Goal: Information Seeking & Learning: Learn about a topic

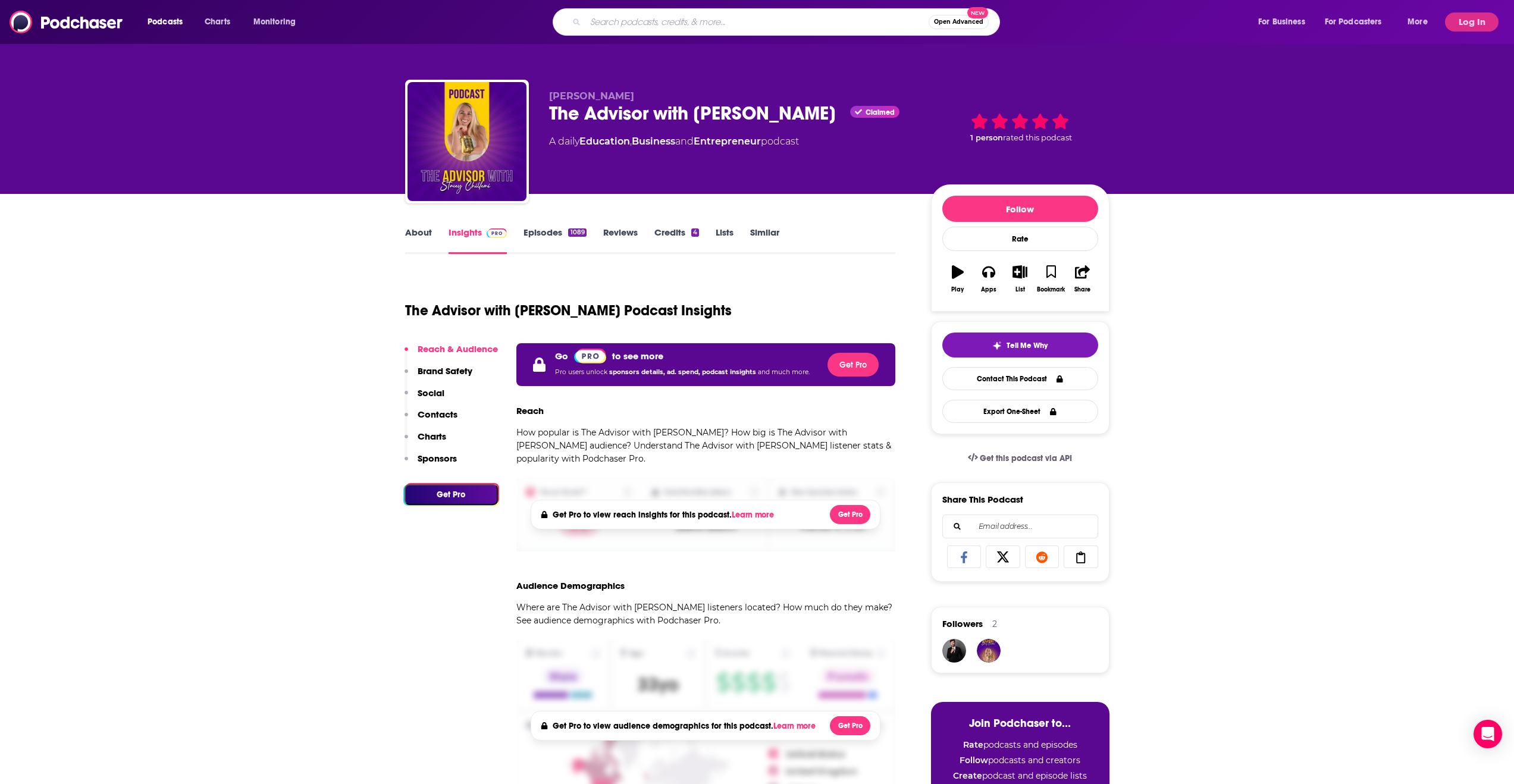
click at [632, 16] on input "Search podcasts, credits, & more..." at bounding box center [757, 22] width 343 height 19
paste input "Humdrumity: Escape Monotony"
type input "Humdrumity: Escape Monotony"
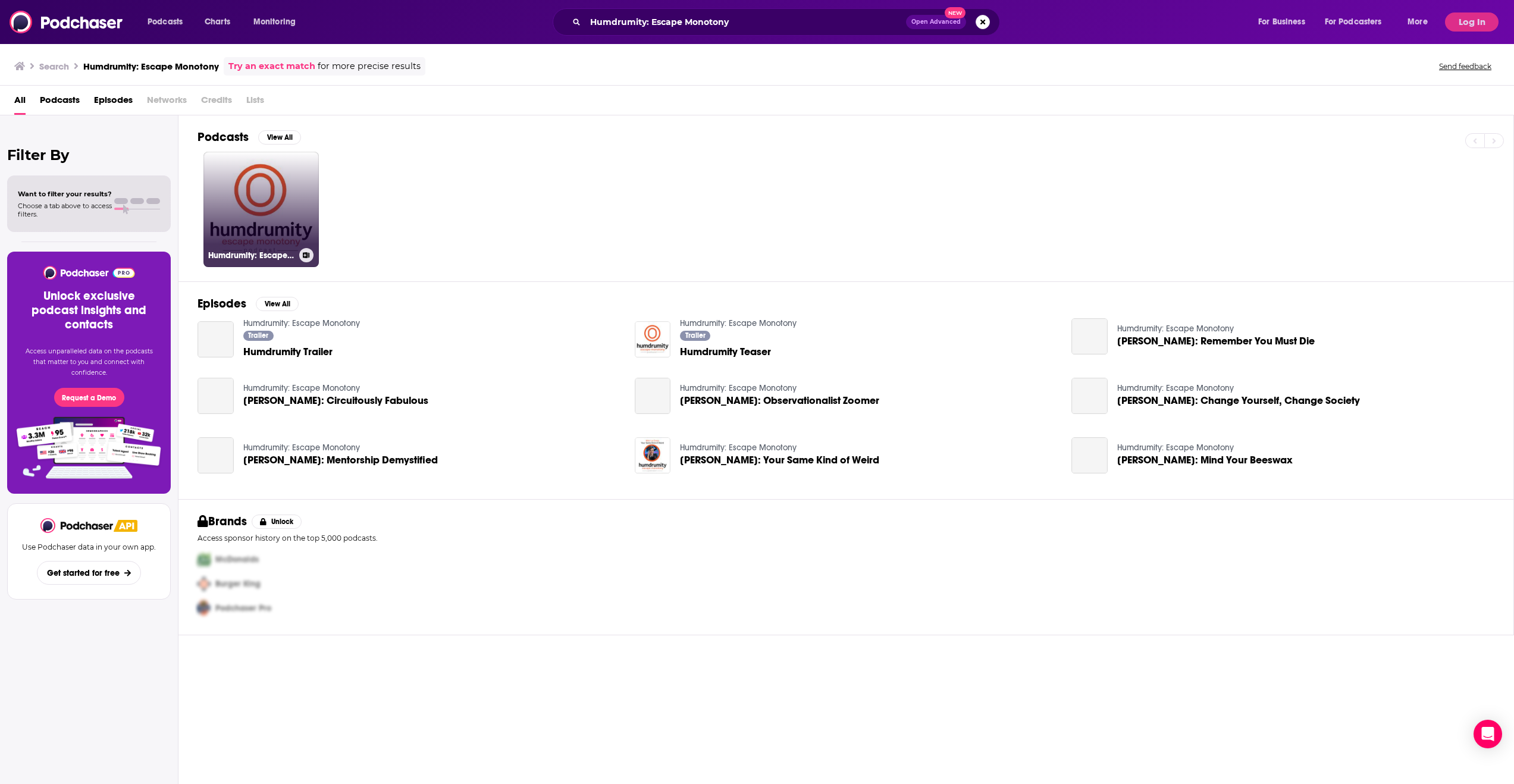
click at [302, 190] on link "Humdrumity: Escape Monotony" at bounding box center [260, 208] width 115 height 115
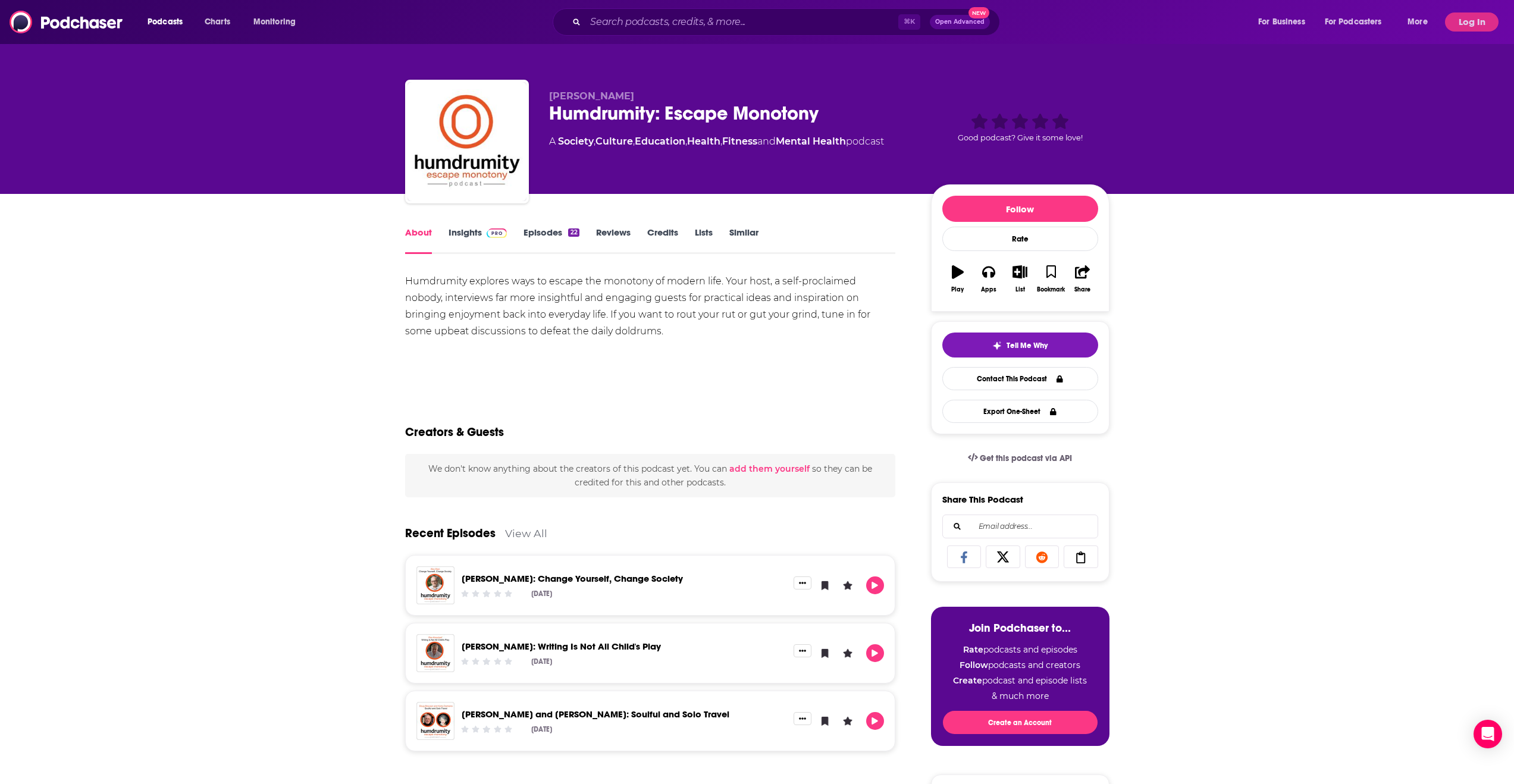
click at [473, 231] on link "Insights" at bounding box center [477, 241] width 59 height 28
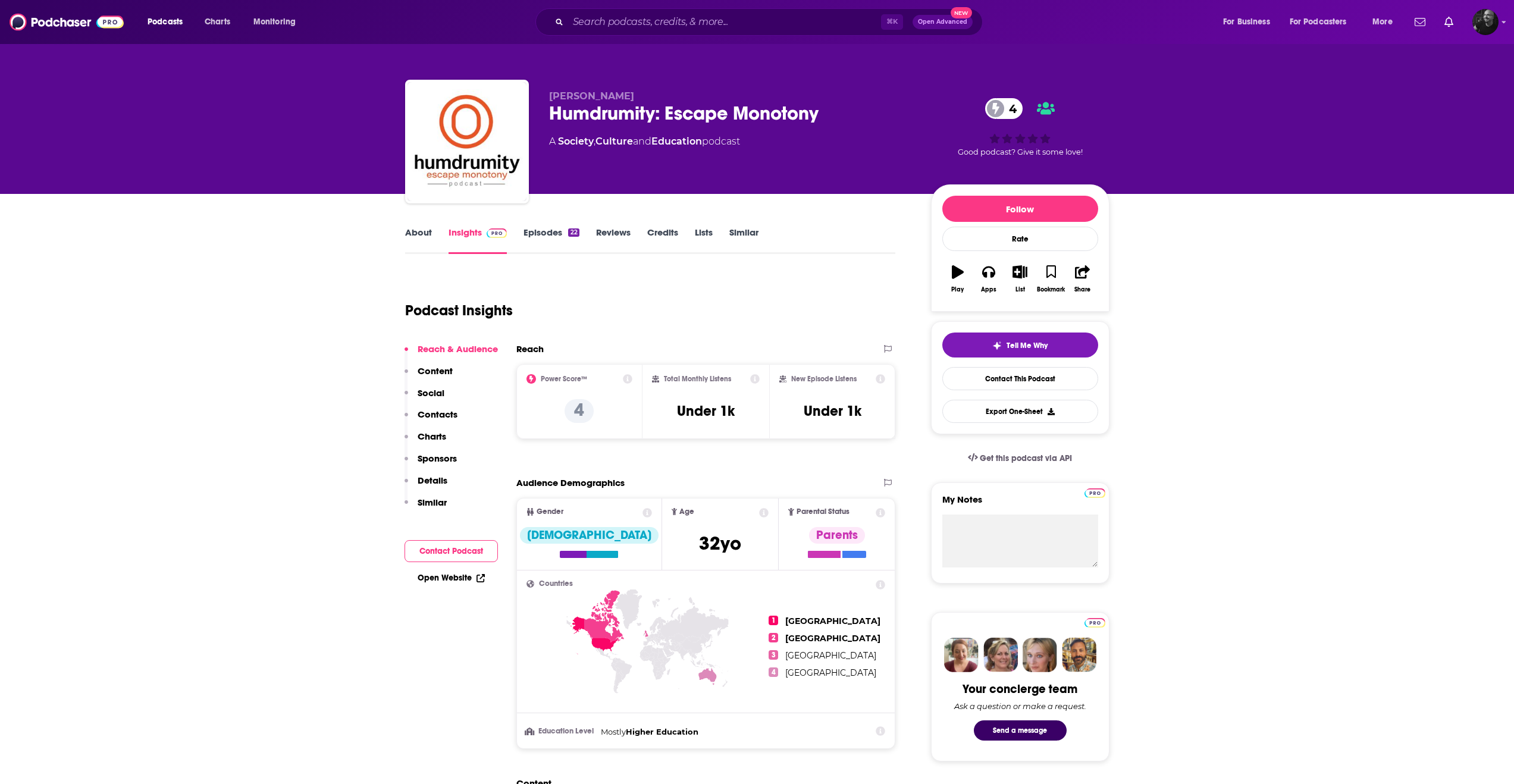
scroll to position [7, 0]
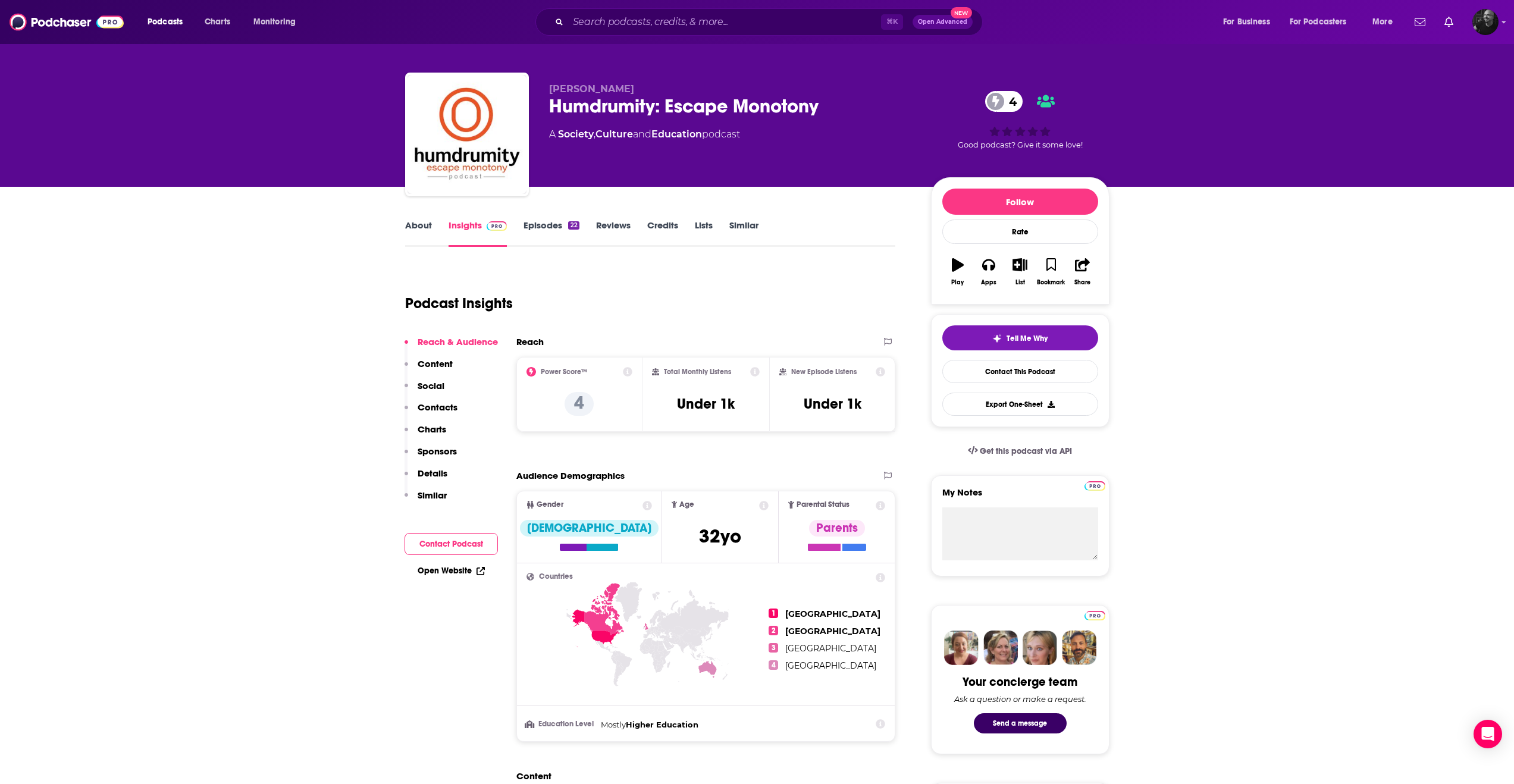
click at [623, 33] on div "⌘ K Open Advanced New" at bounding box center [758, 22] width 447 height 28
click at [622, 28] on input "Search podcasts, credits, & more..." at bounding box center [724, 22] width 312 height 19
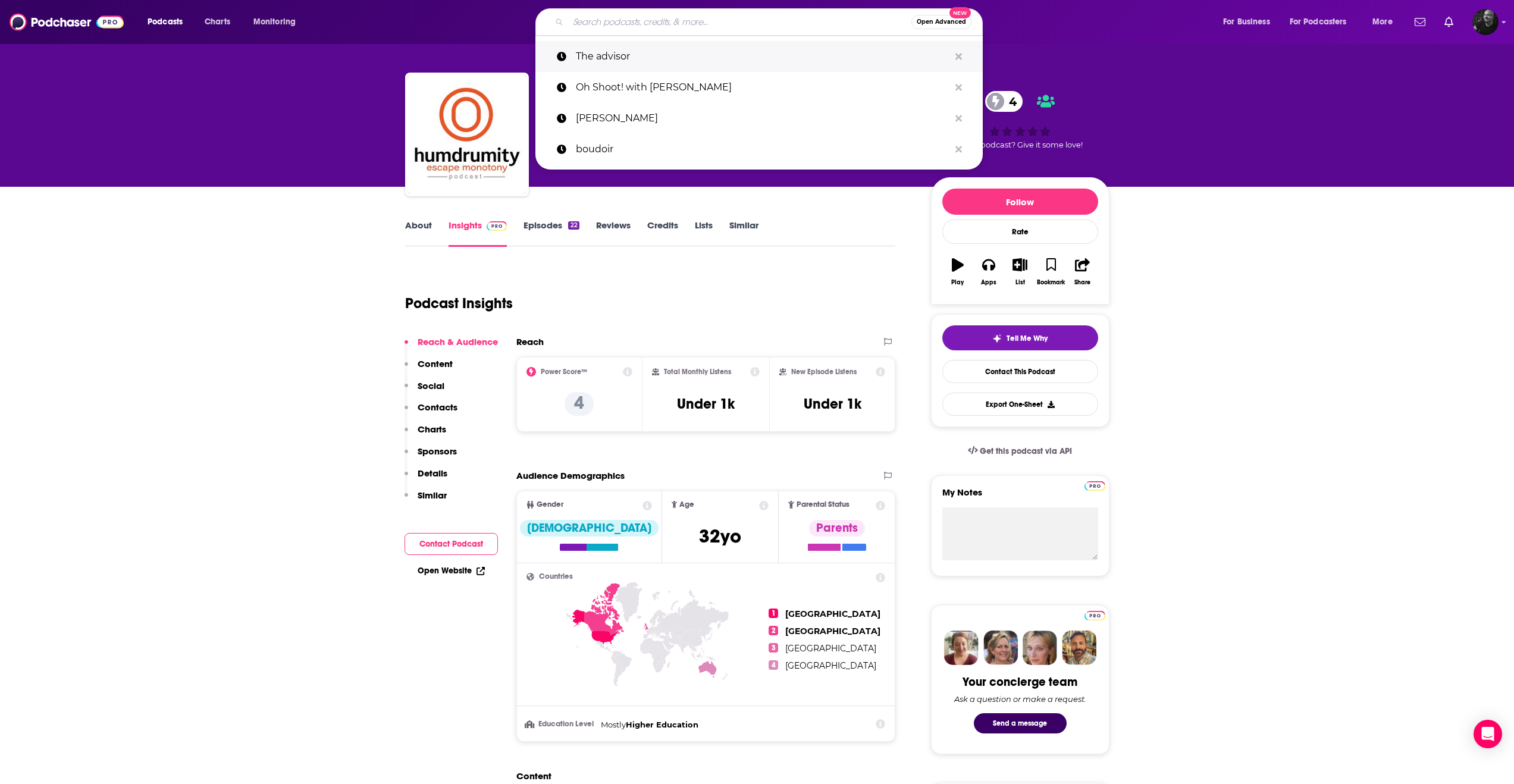
click at [637, 62] on p "The advisor" at bounding box center [762, 56] width 373 height 30
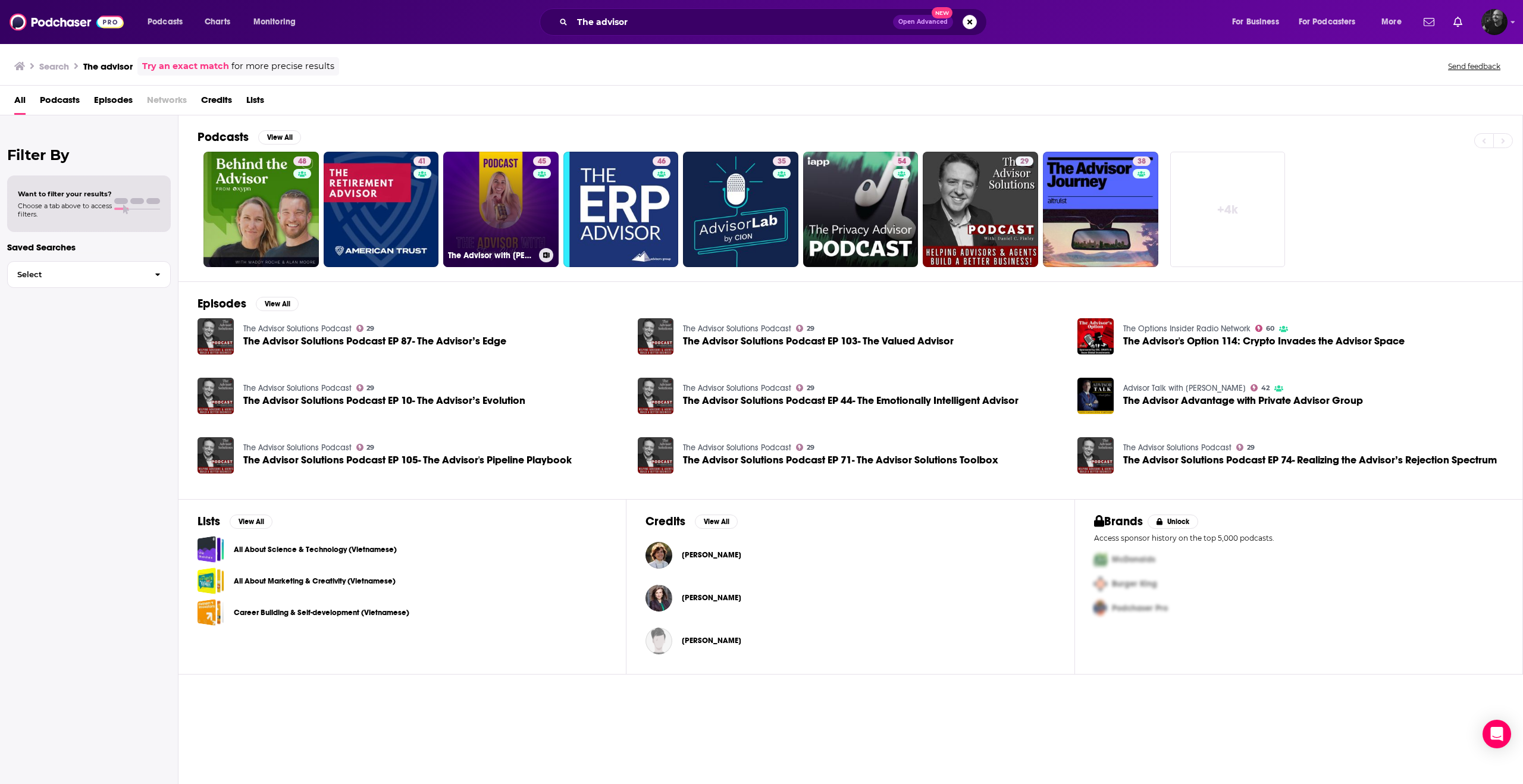
click at [498, 190] on link "45 The Advisor with [PERSON_NAME]" at bounding box center [500, 208] width 115 height 115
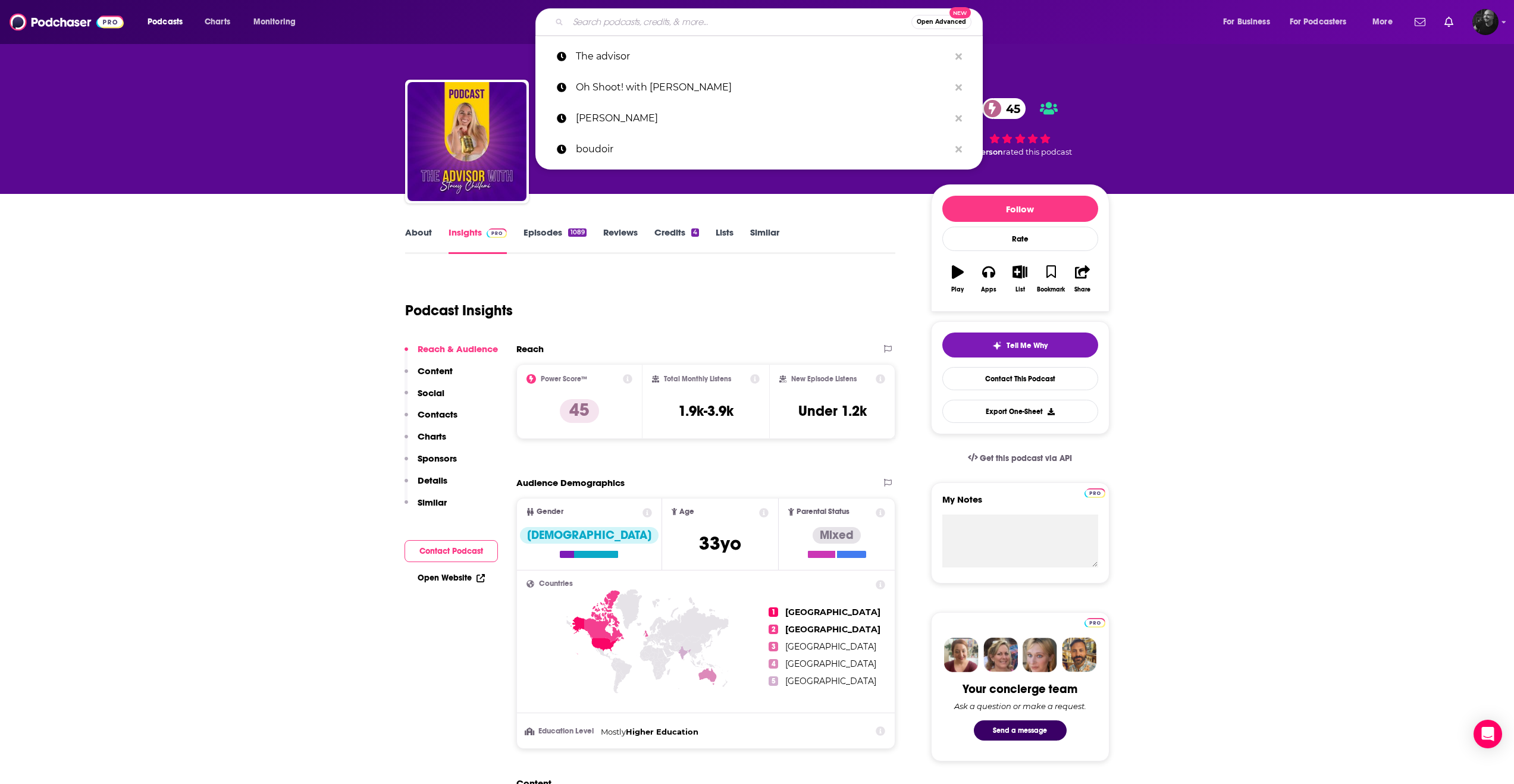
click at [656, 22] on input "Search podcasts, credits, & more..." at bounding box center [739, 22] width 343 height 19
paste input "What's Your 1 THING?"
type input "What's Your 1 THING?"
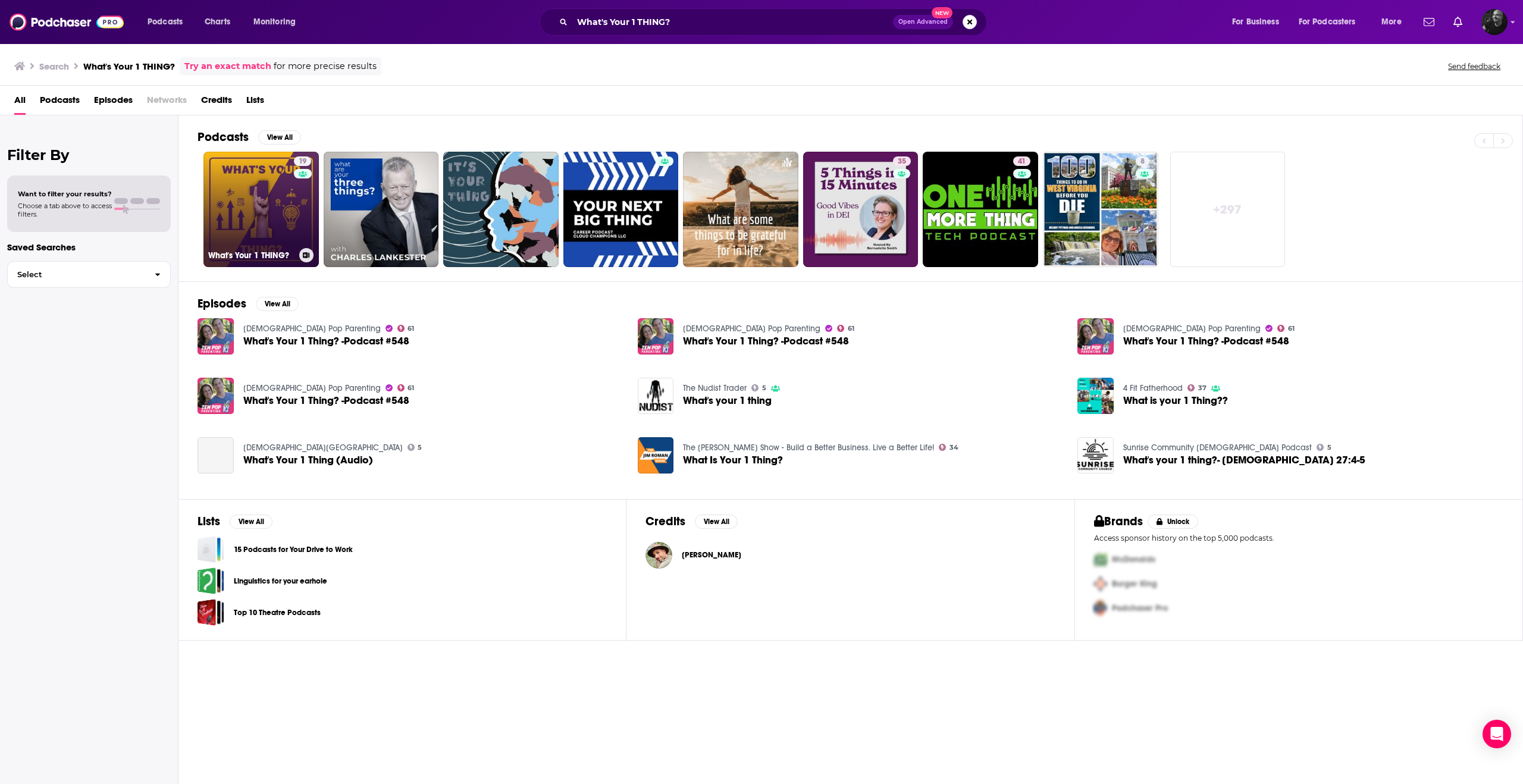
click at [250, 211] on link "19 What's Your 1 THING?" at bounding box center [260, 208] width 115 height 115
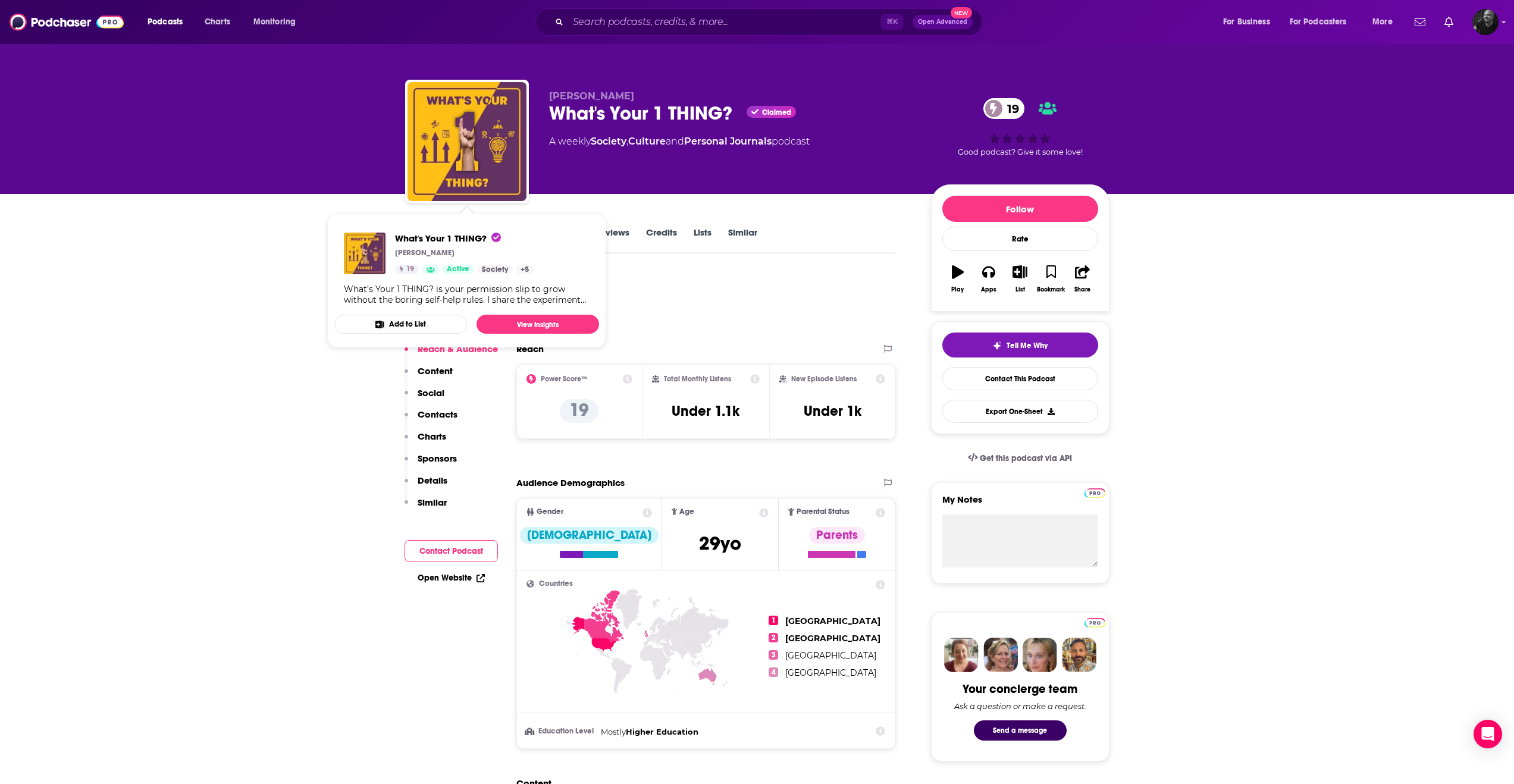
click at [815, 225] on div "About Insights Episodes 61 Reviews Credits Lists Similar" at bounding box center [649, 240] width 490 height 29
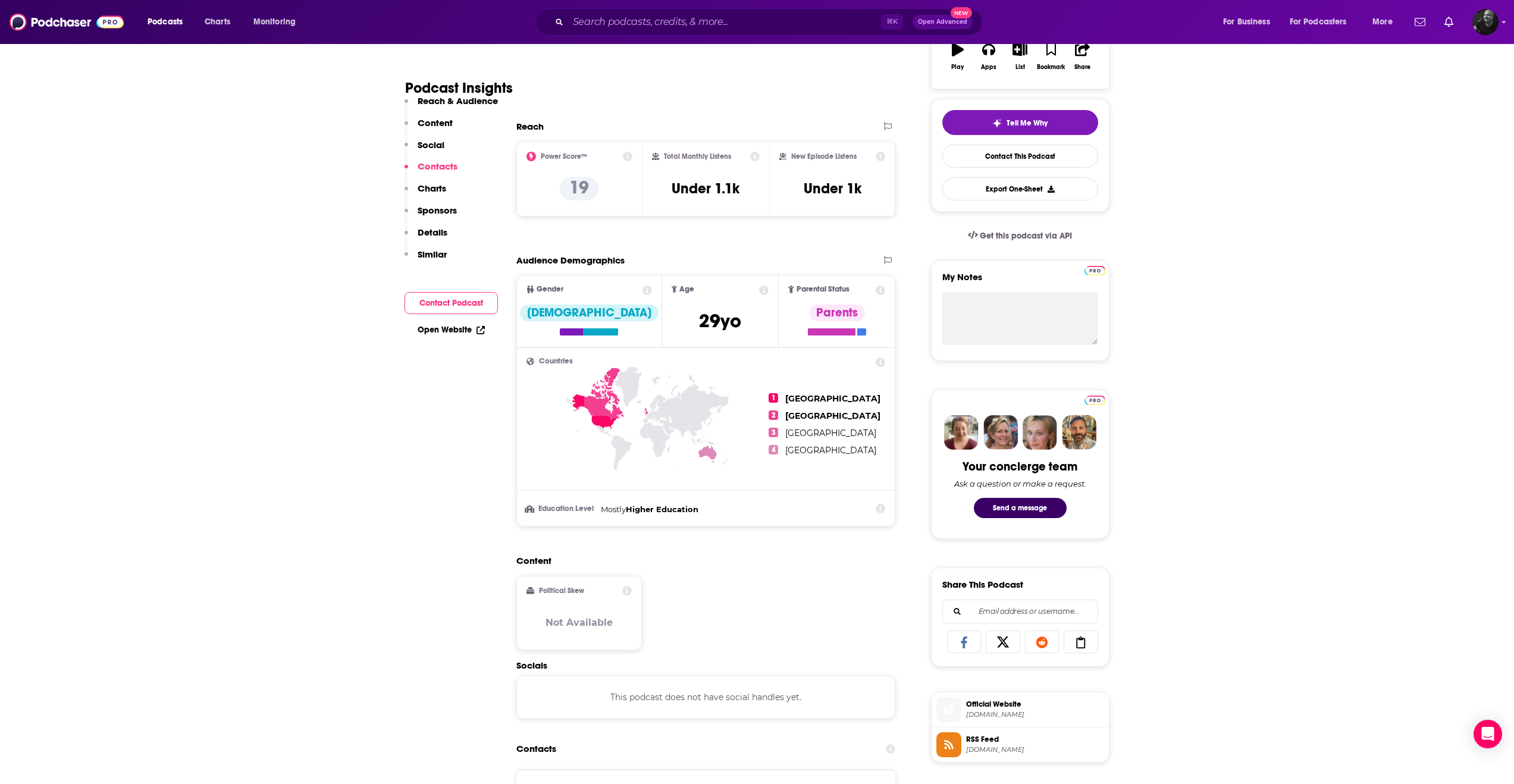
scroll to position [207, 0]
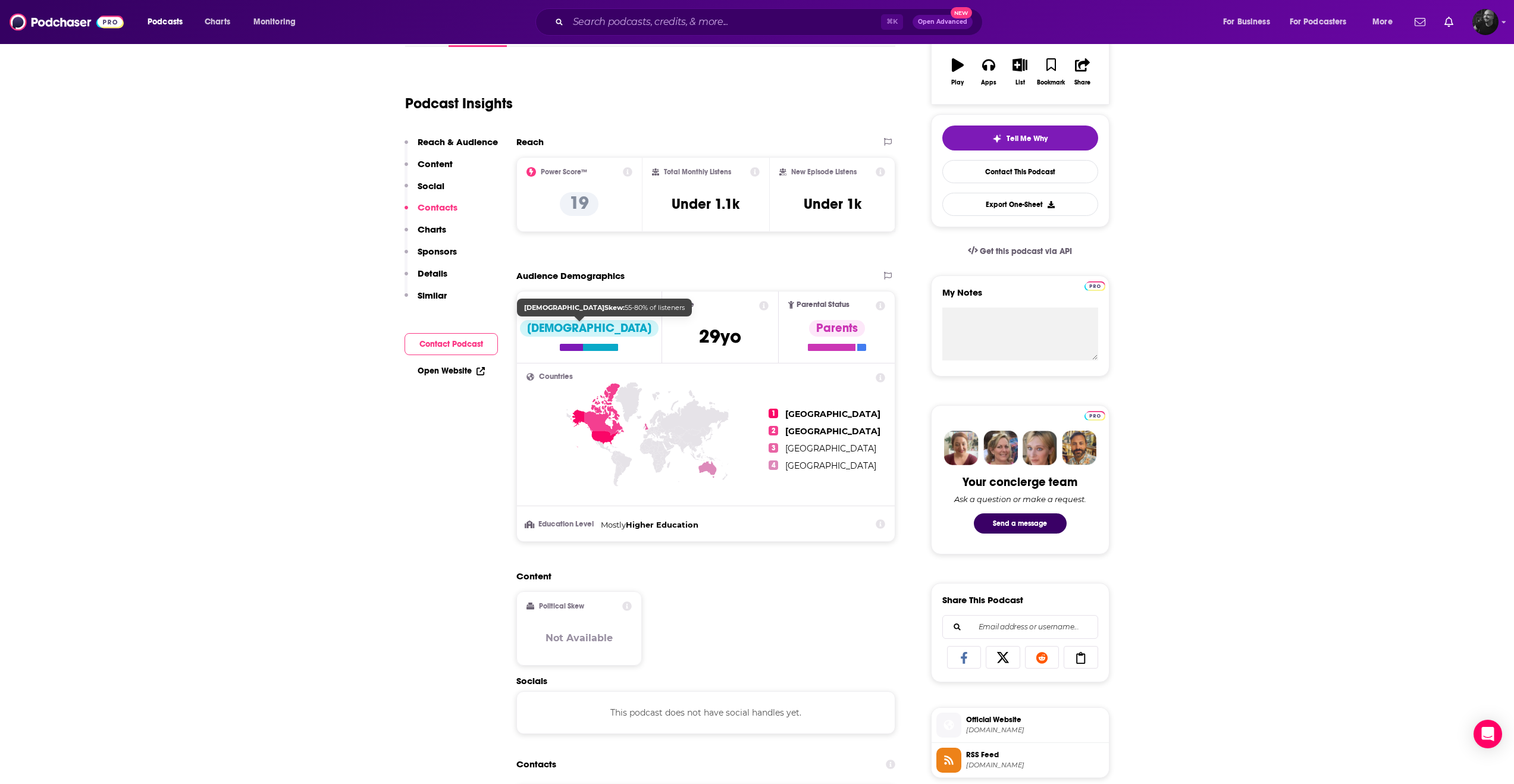
click at [598, 351] on div at bounding box center [600, 347] width 35 height 7
click at [643, 306] on icon at bounding box center [647, 306] width 10 height 10
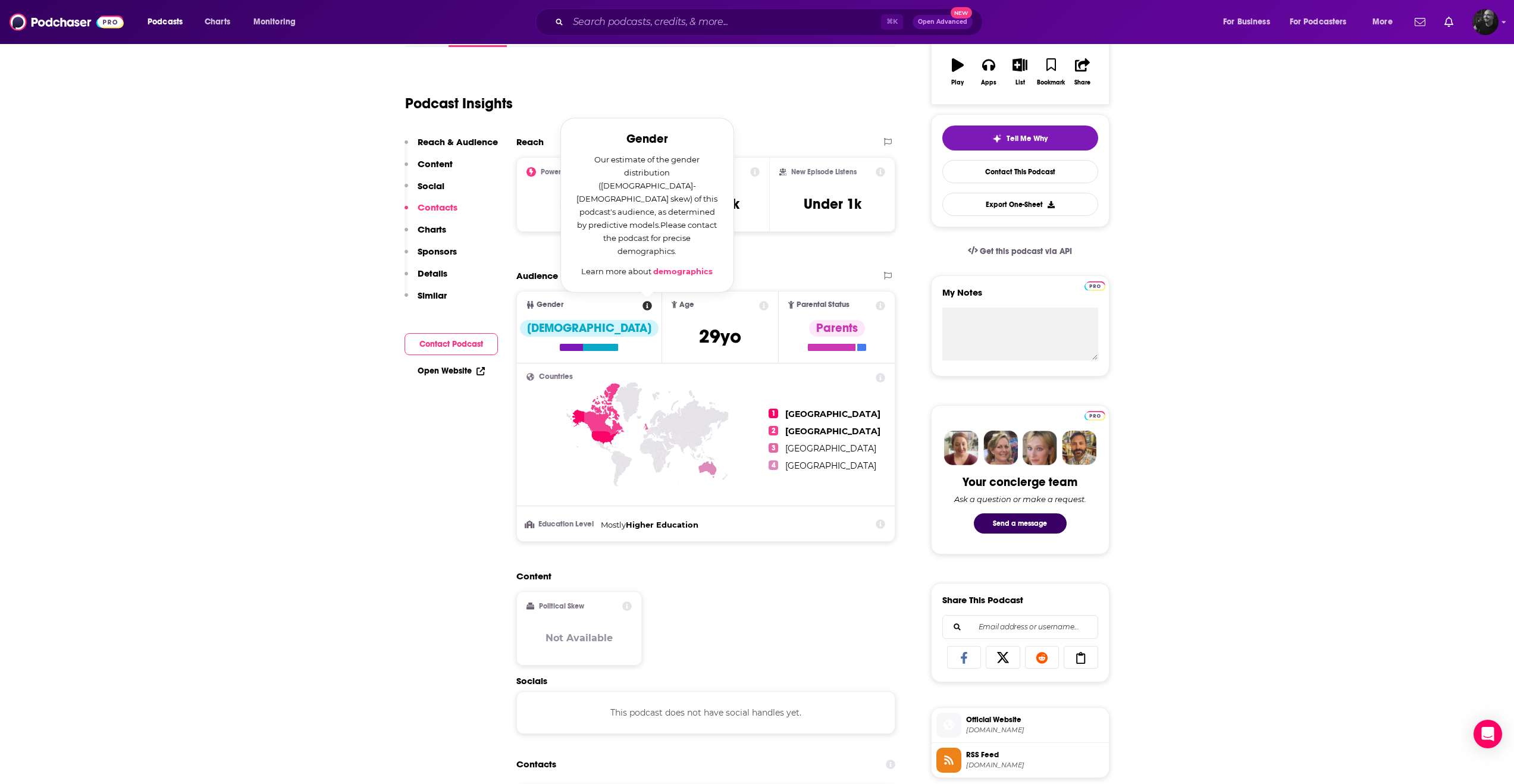
click at [643, 306] on icon at bounding box center [647, 306] width 10 height 10
click at [552, 304] on span "Gender" at bounding box center [549, 305] width 27 height 8
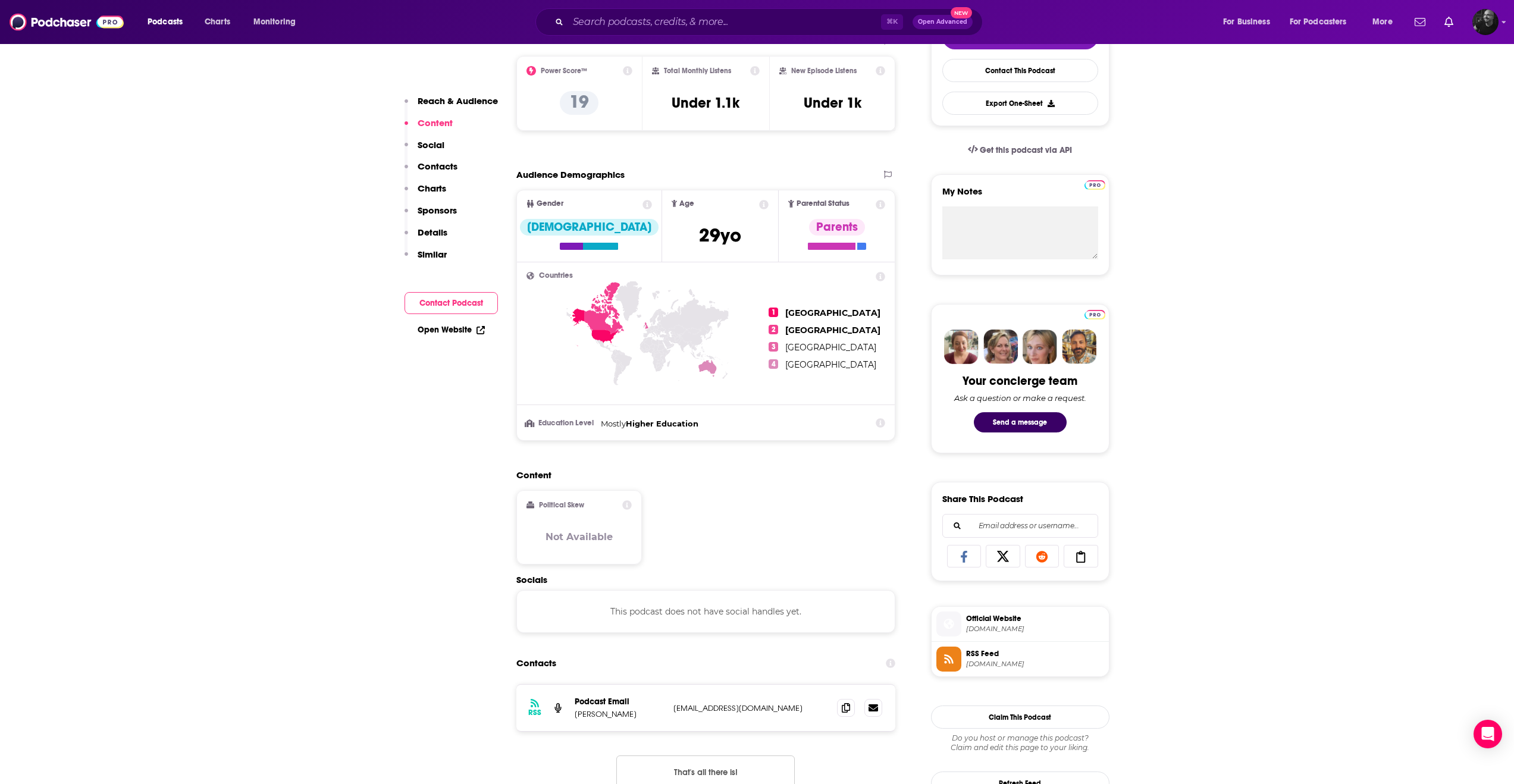
scroll to position [0, 0]
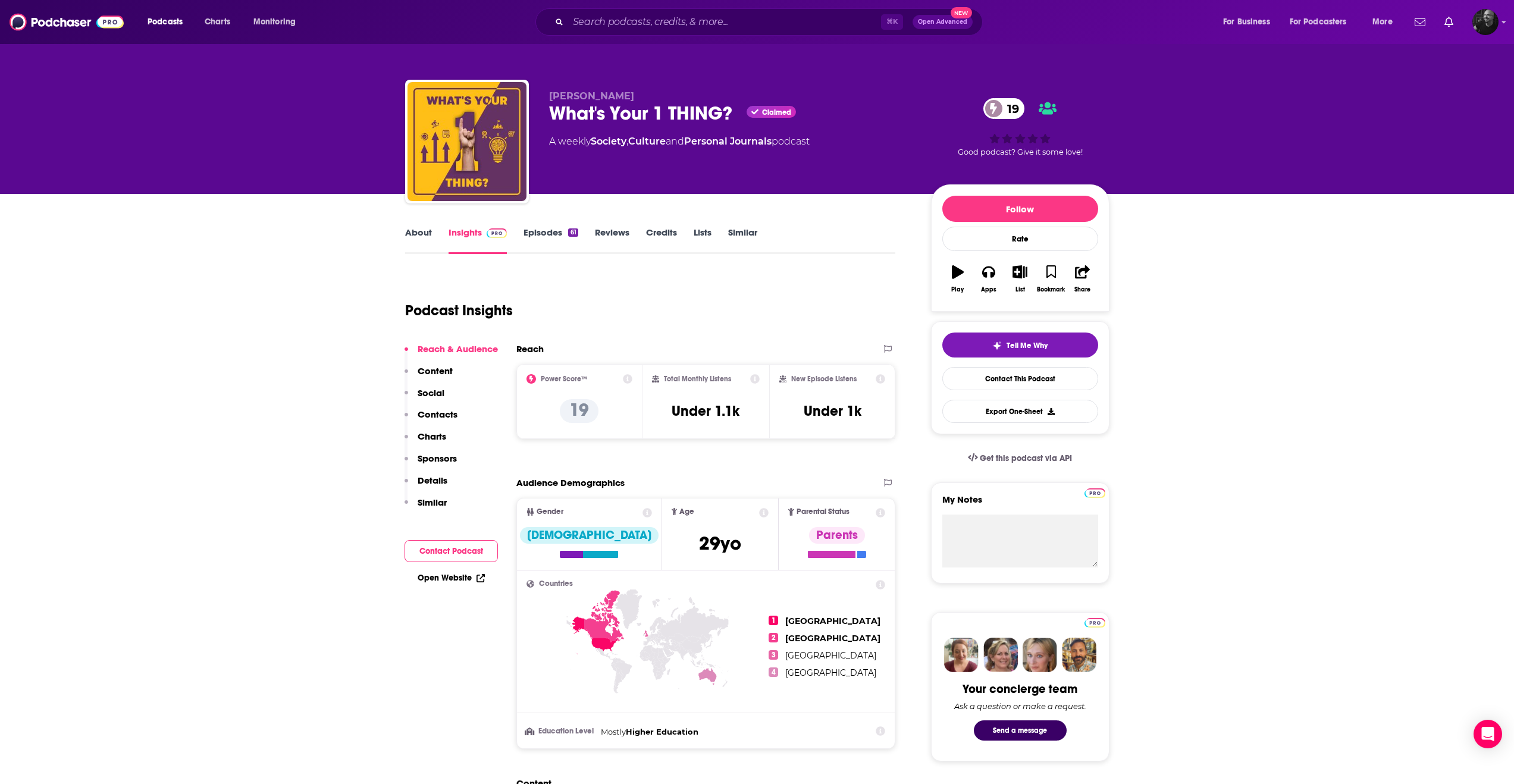
click at [625, 237] on link "Reviews" at bounding box center [611, 241] width 34 height 28
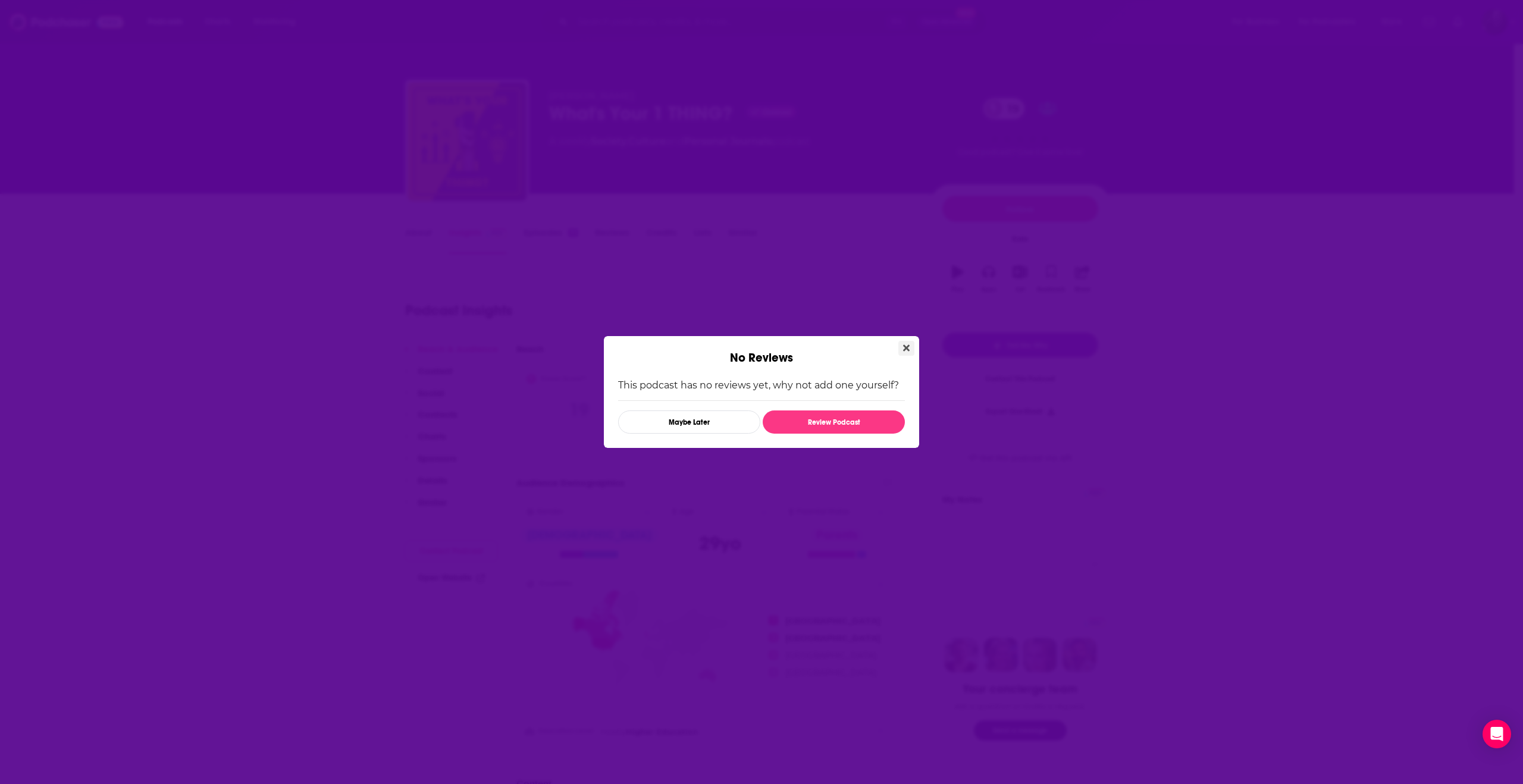
click at [906, 351] on icon "Close" at bounding box center [906, 348] width 7 height 10
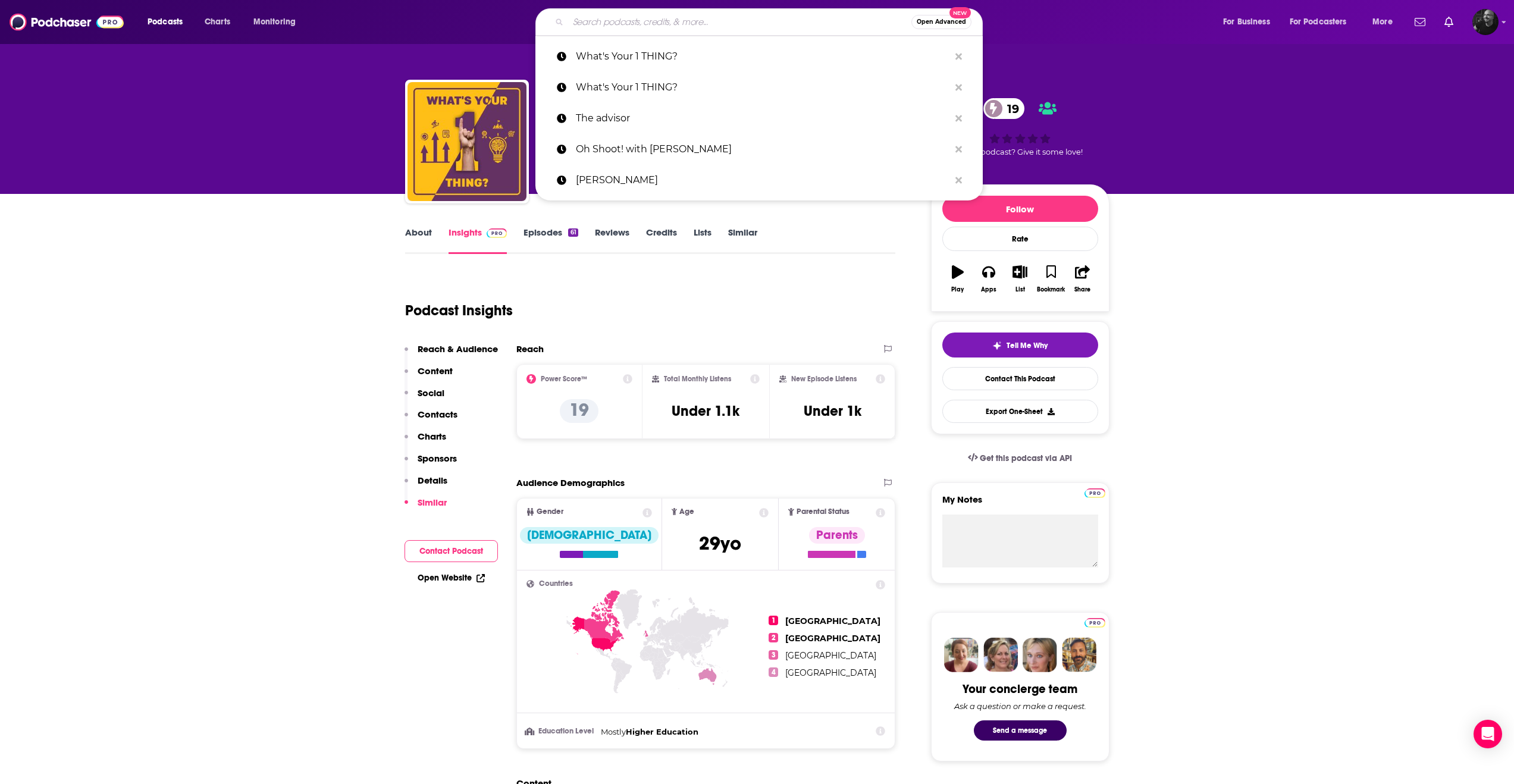
click at [725, 20] on input "Search podcasts, credits, & more..." at bounding box center [739, 22] width 343 height 19
paste input "On The Brink Podcast"
type input "On The Brink Podcast"
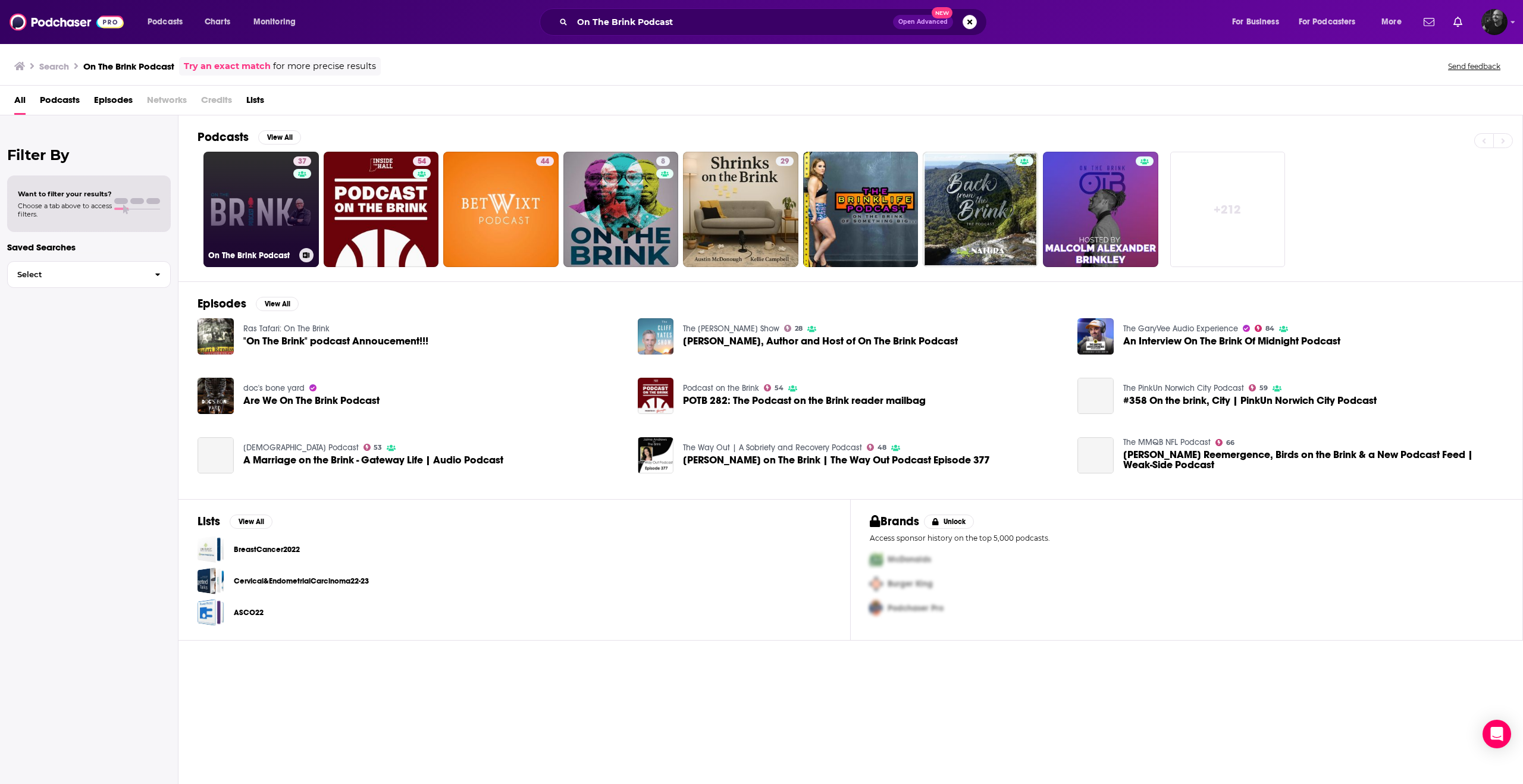
click at [273, 198] on link "37 On The Brink Podcast" at bounding box center [260, 208] width 115 height 115
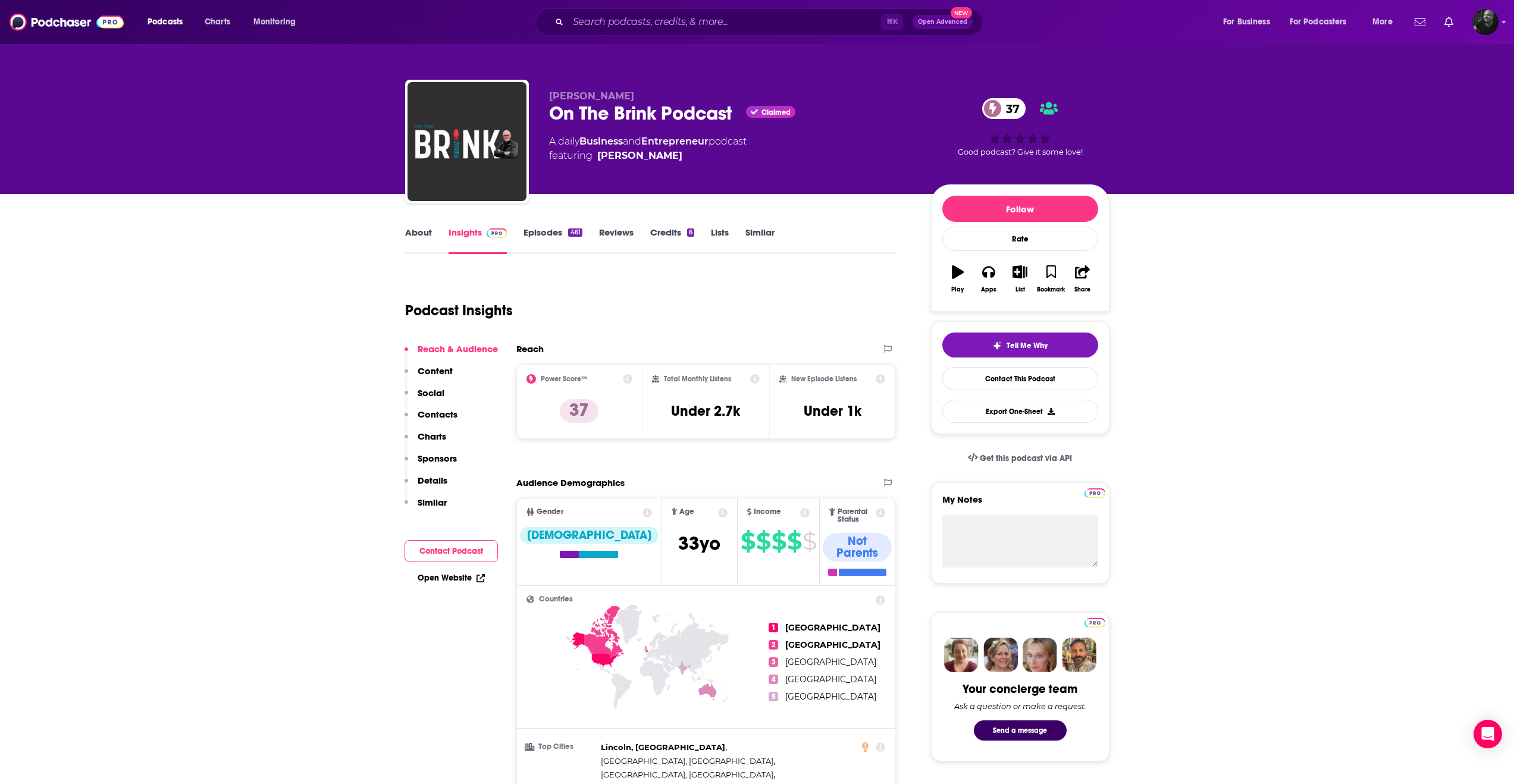
click at [673, 239] on link "Credits 6" at bounding box center [672, 241] width 44 height 28
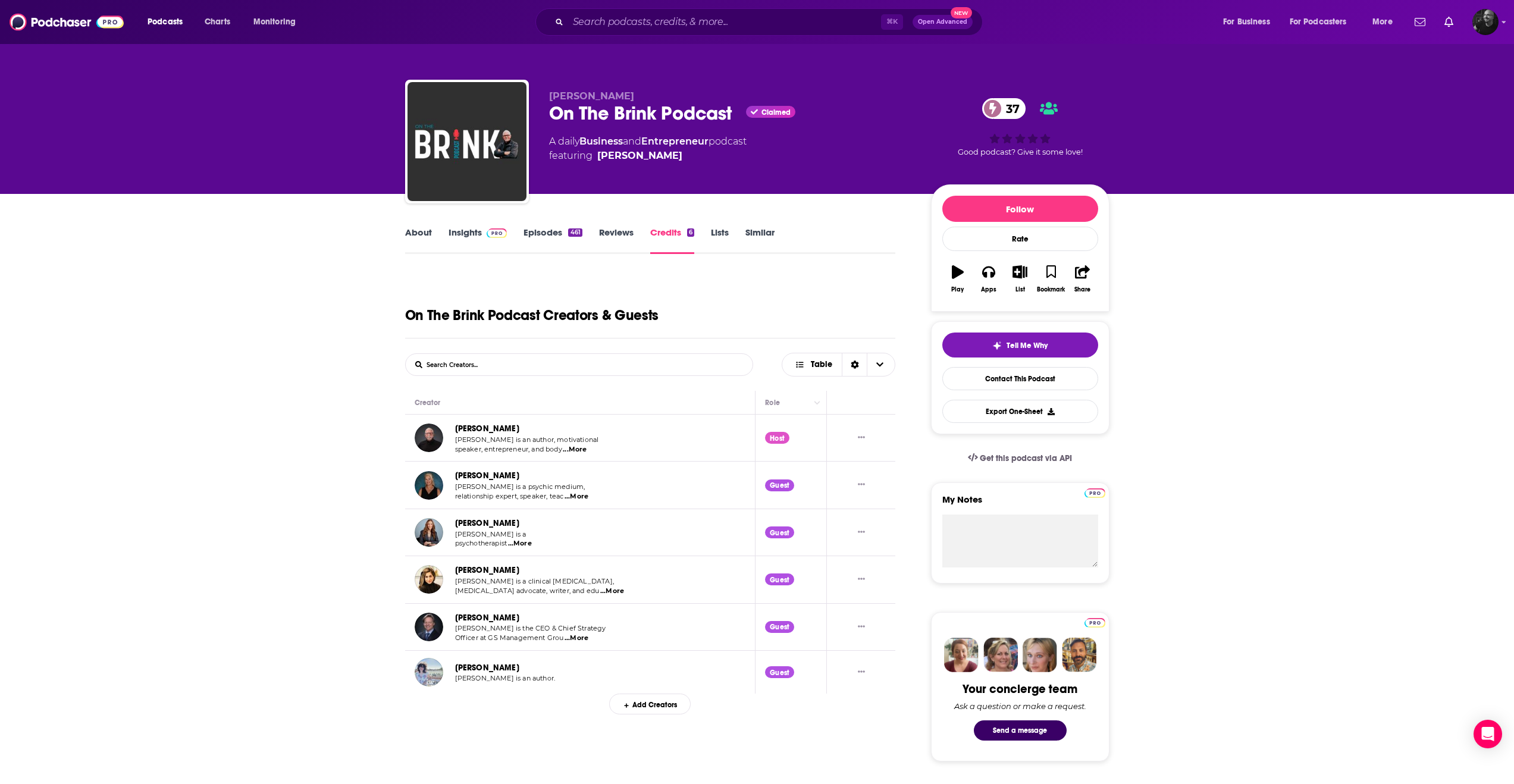
click at [465, 235] on link "Insights" at bounding box center [477, 241] width 59 height 28
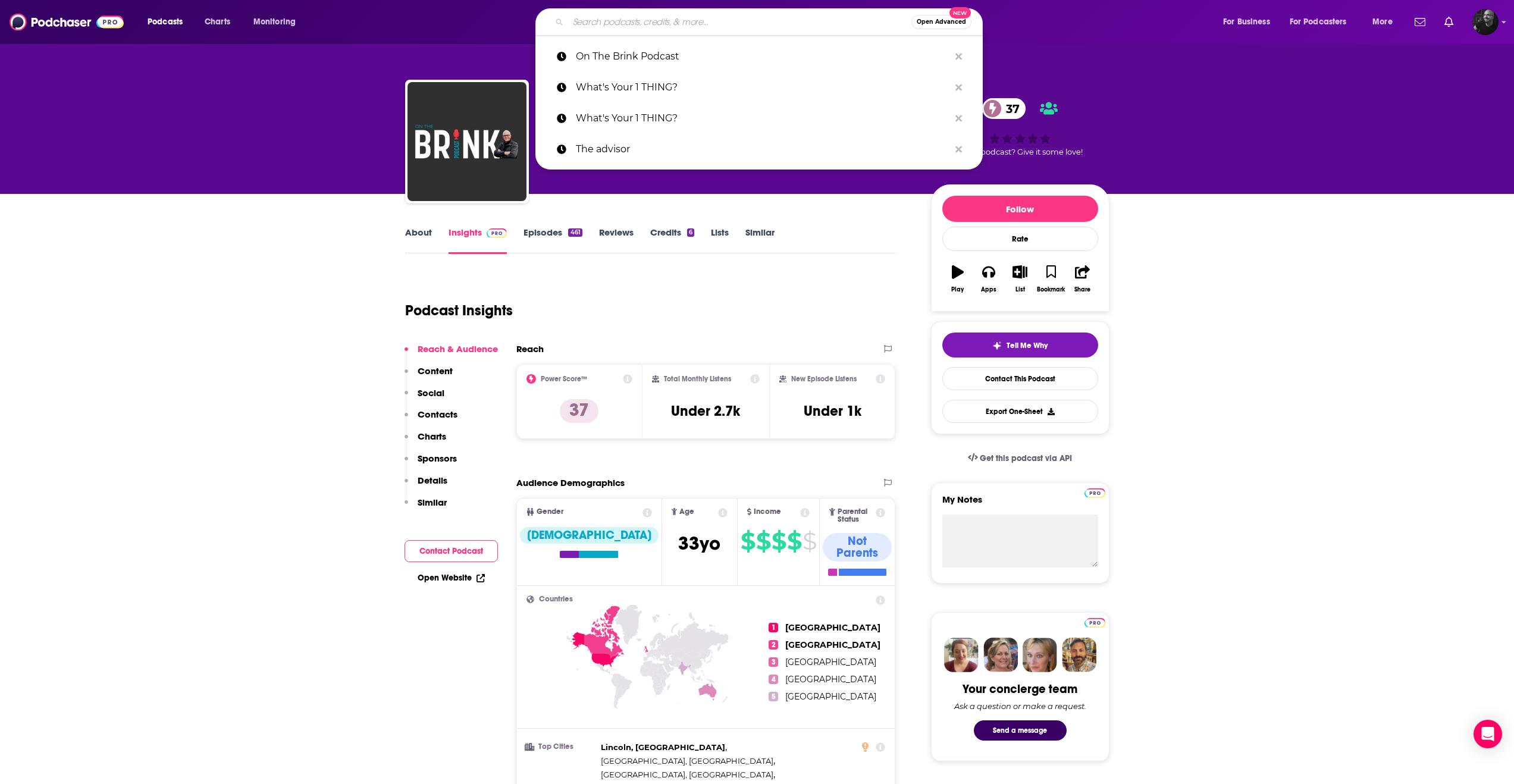
click at [723, 24] on input "Search podcasts, credits, & more..." at bounding box center [739, 22] width 343 height 19
click at [961, 88] on icon "Search podcasts, credits, & more..." at bounding box center [958, 86] width 7 height 7
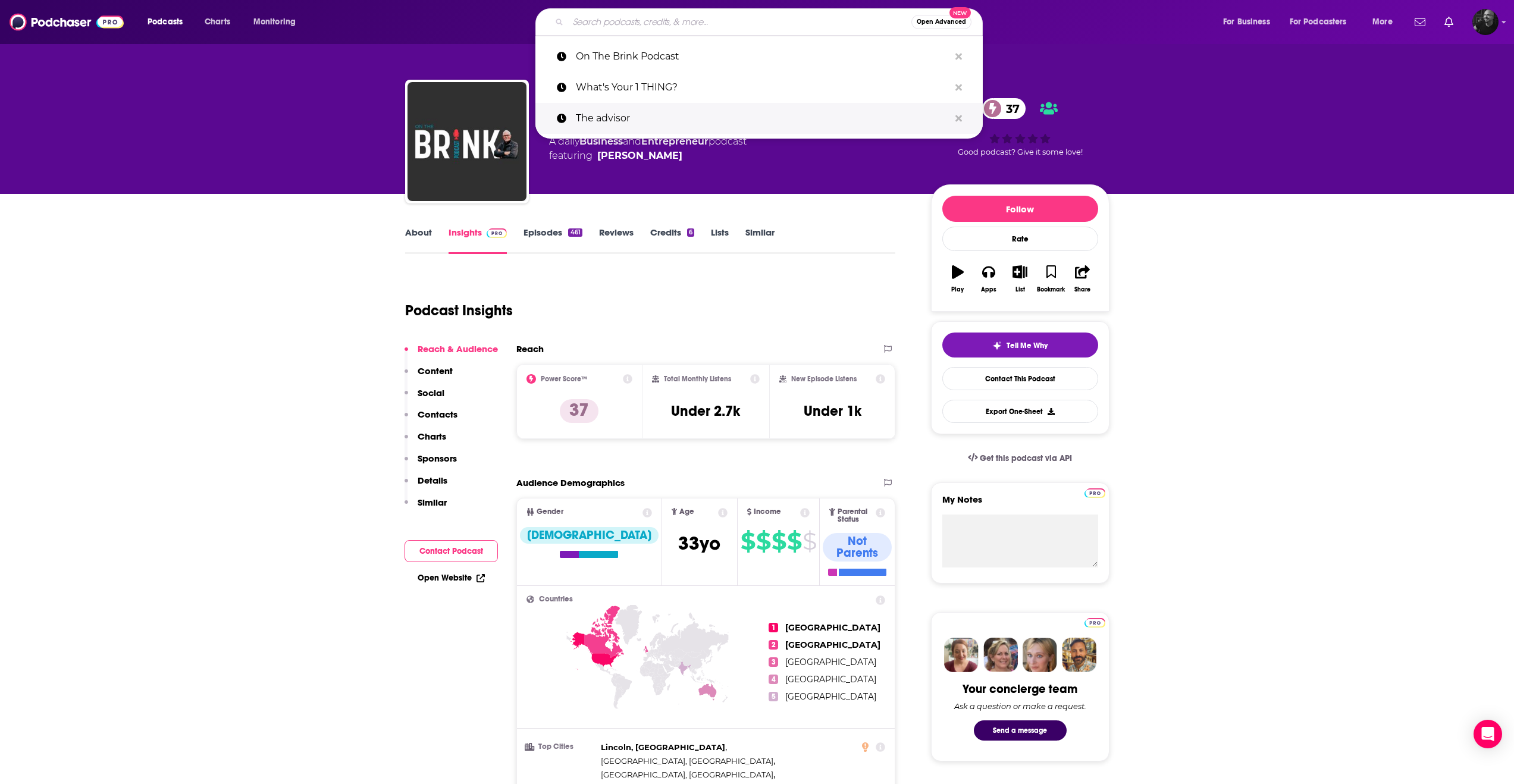
click at [695, 115] on p "The advisor" at bounding box center [762, 118] width 373 height 30
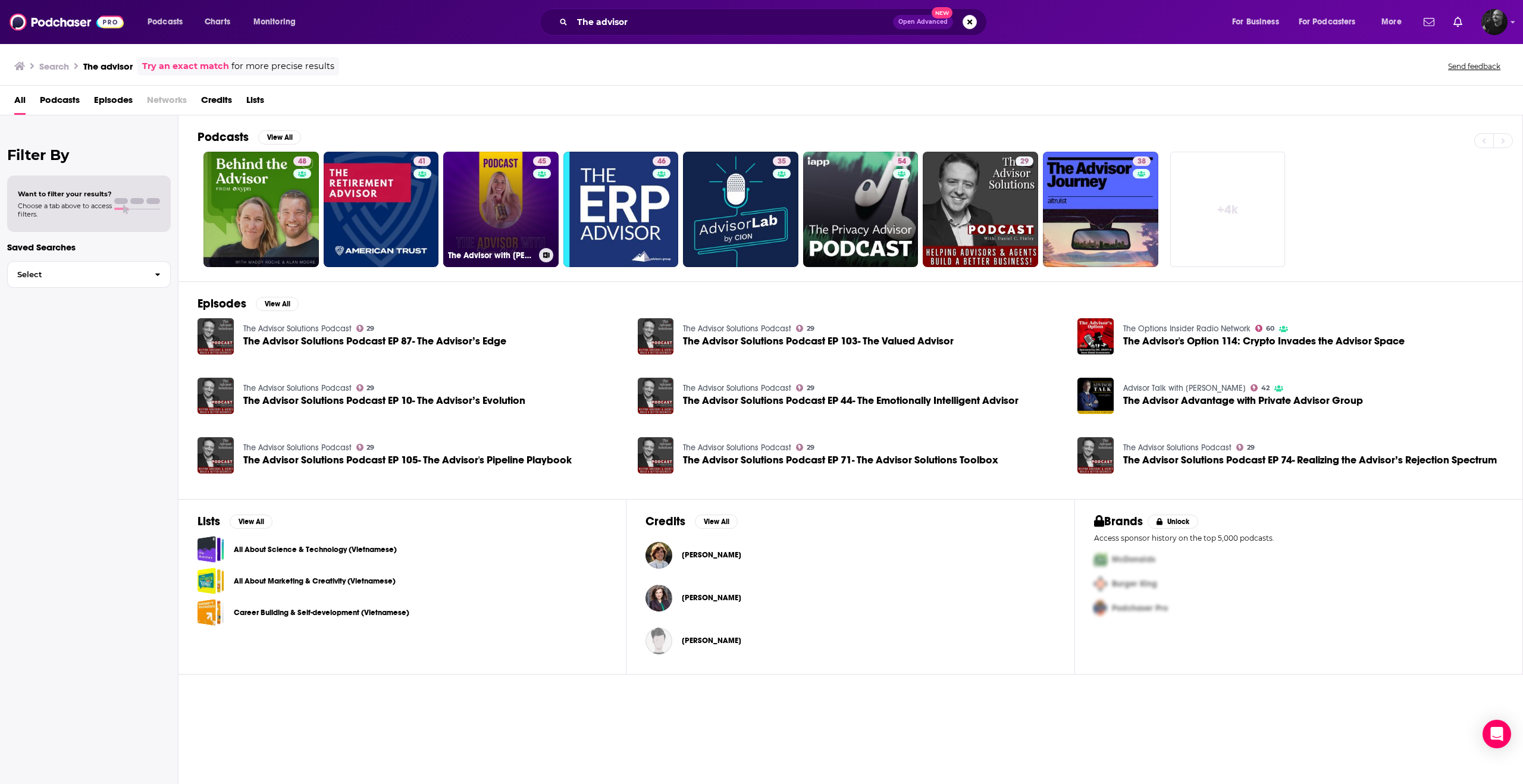
click at [509, 187] on link "45 The Advisor with [PERSON_NAME]" at bounding box center [500, 208] width 115 height 115
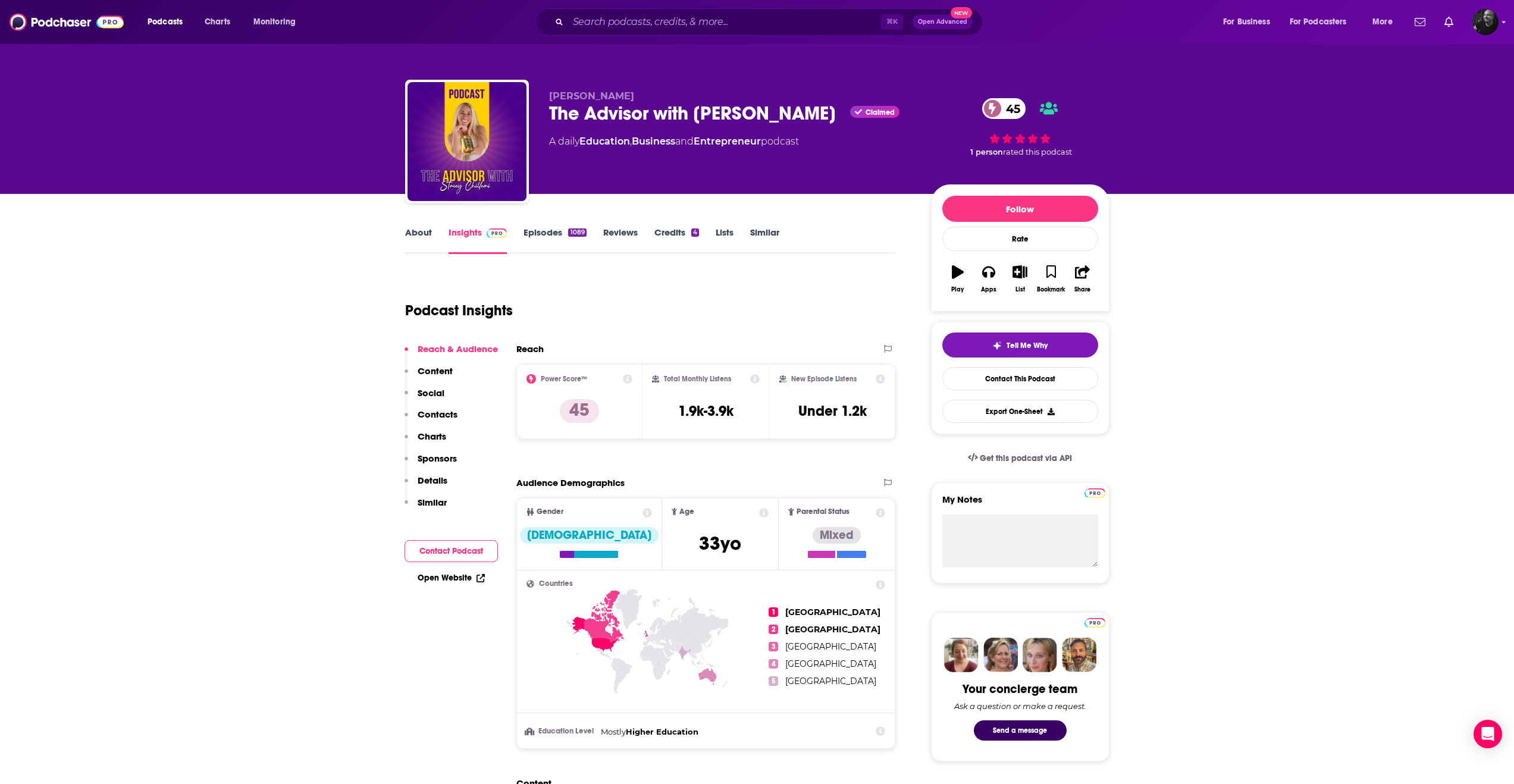
click at [1023, 137] on div "45 1 person rated this podcast" at bounding box center [1020, 127] width 179 height 74
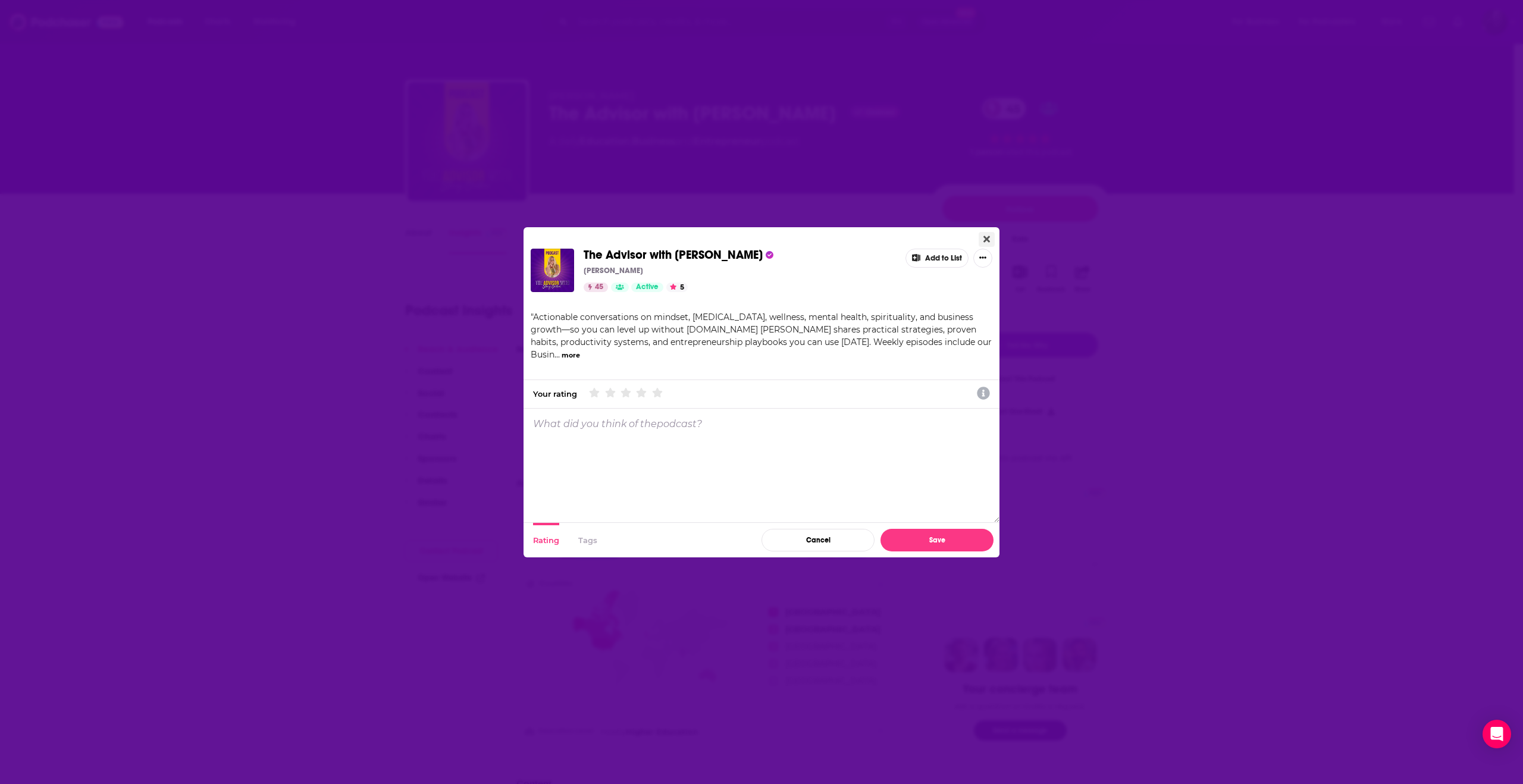
click at [987, 241] on icon "Close" at bounding box center [987, 240] width 7 height 10
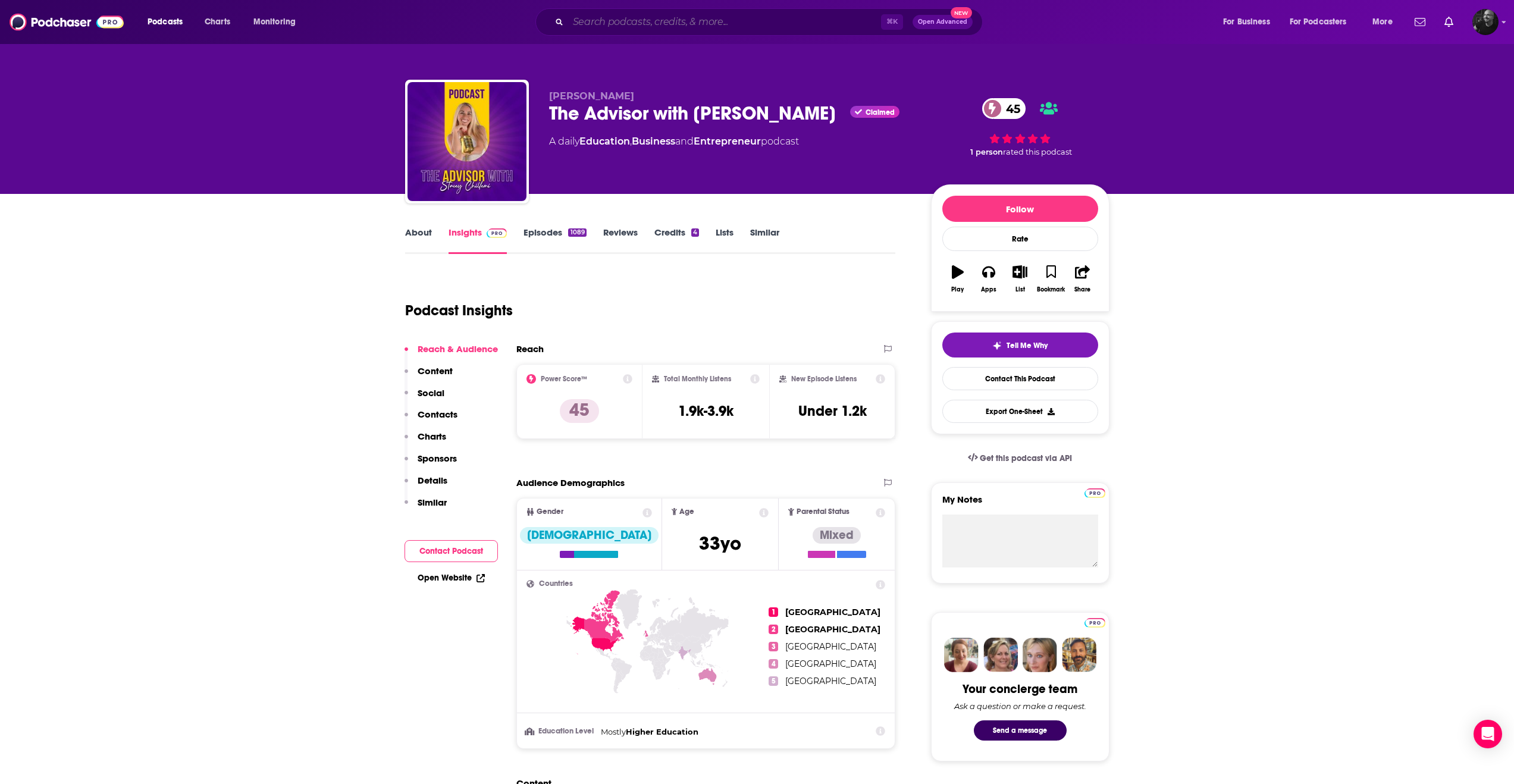
click at [596, 29] on input "Search podcasts, credits, & more..." at bounding box center [724, 22] width 312 height 19
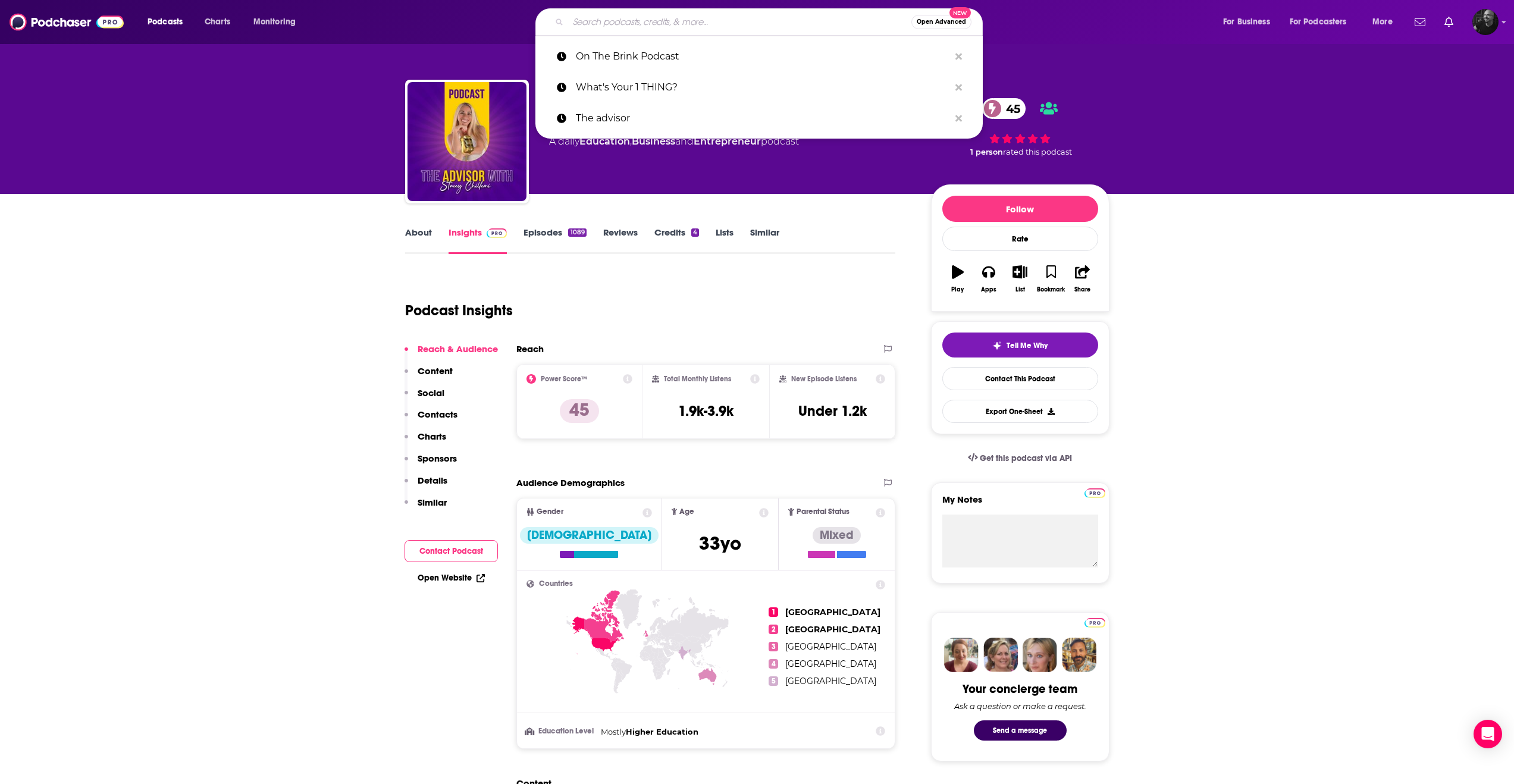
paste input "Humdrumity"
type input "Humdrumity"
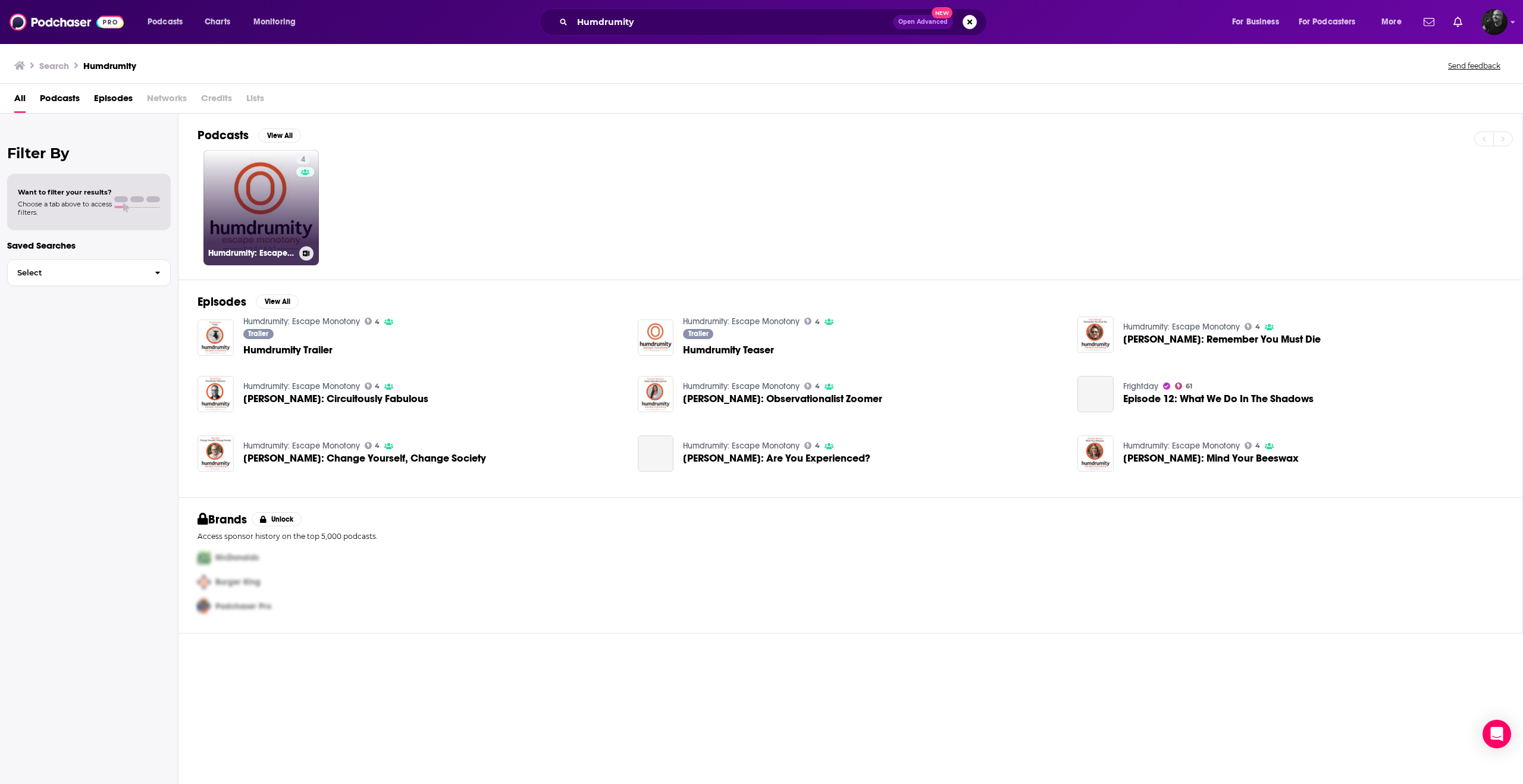
click at [261, 178] on link "4 Humdrumity: Escape Monotony" at bounding box center [260, 207] width 115 height 115
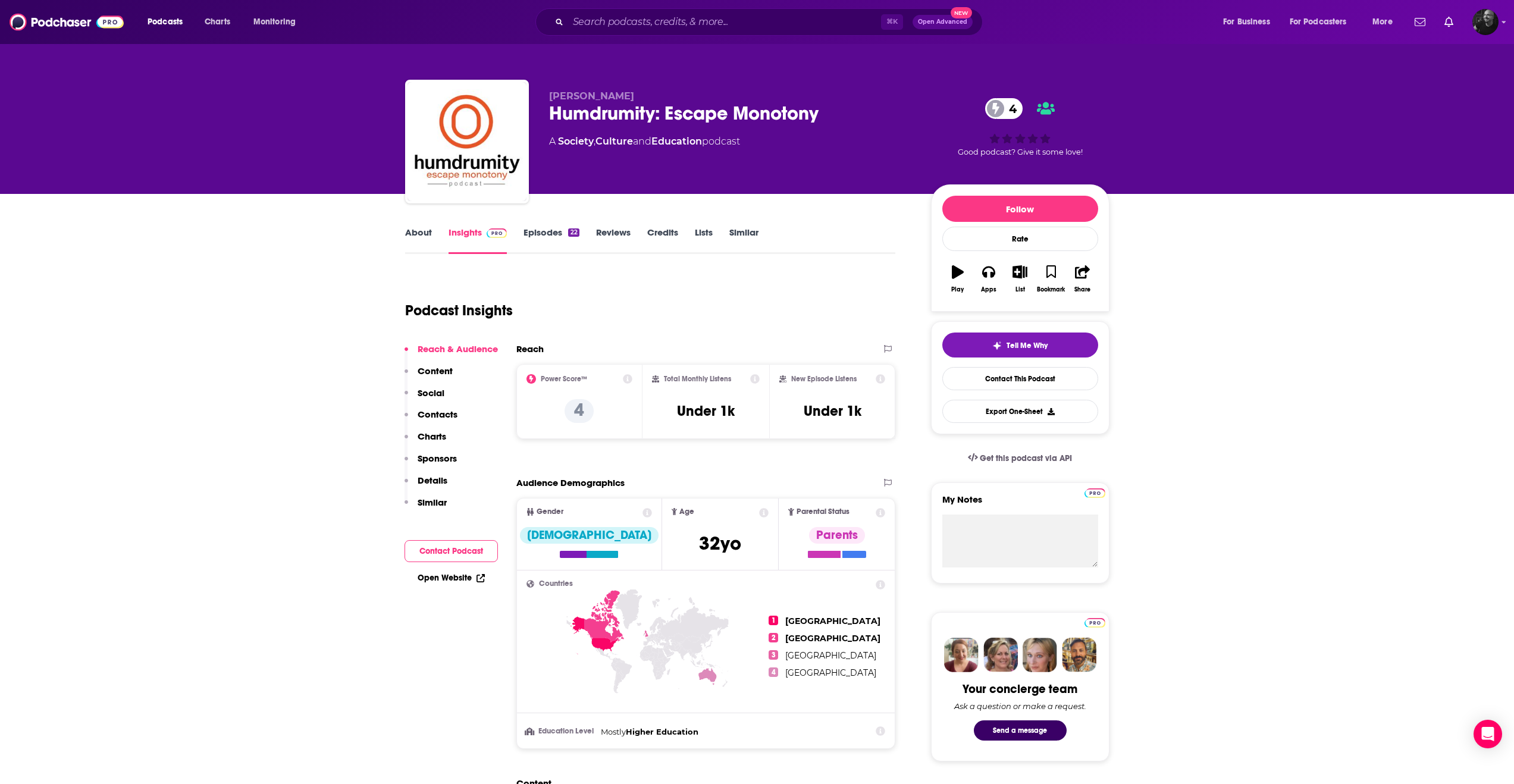
click at [551, 230] on link "Episodes 22" at bounding box center [551, 241] width 55 height 28
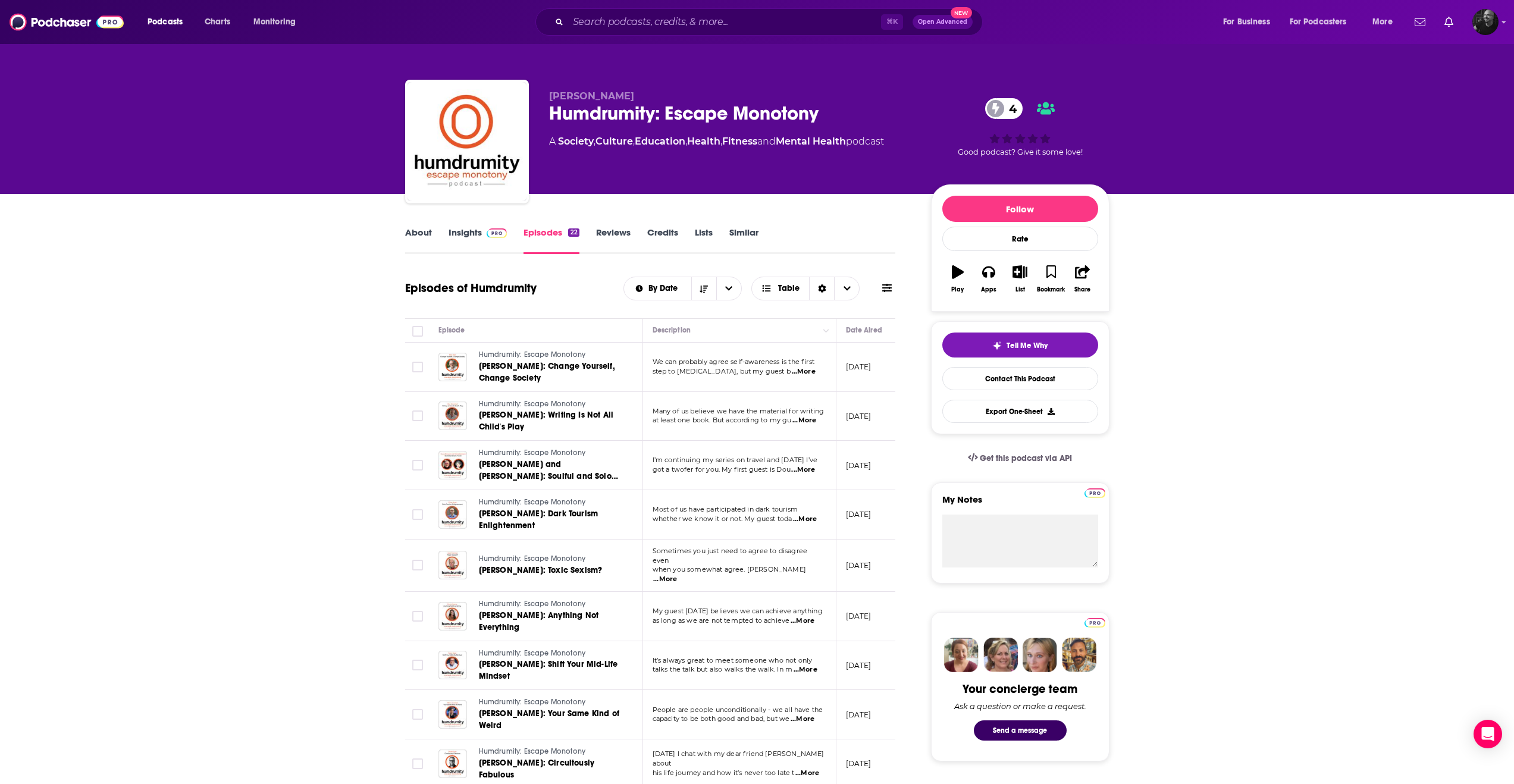
click at [460, 235] on link "Insights" at bounding box center [477, 241] width 59 height 28
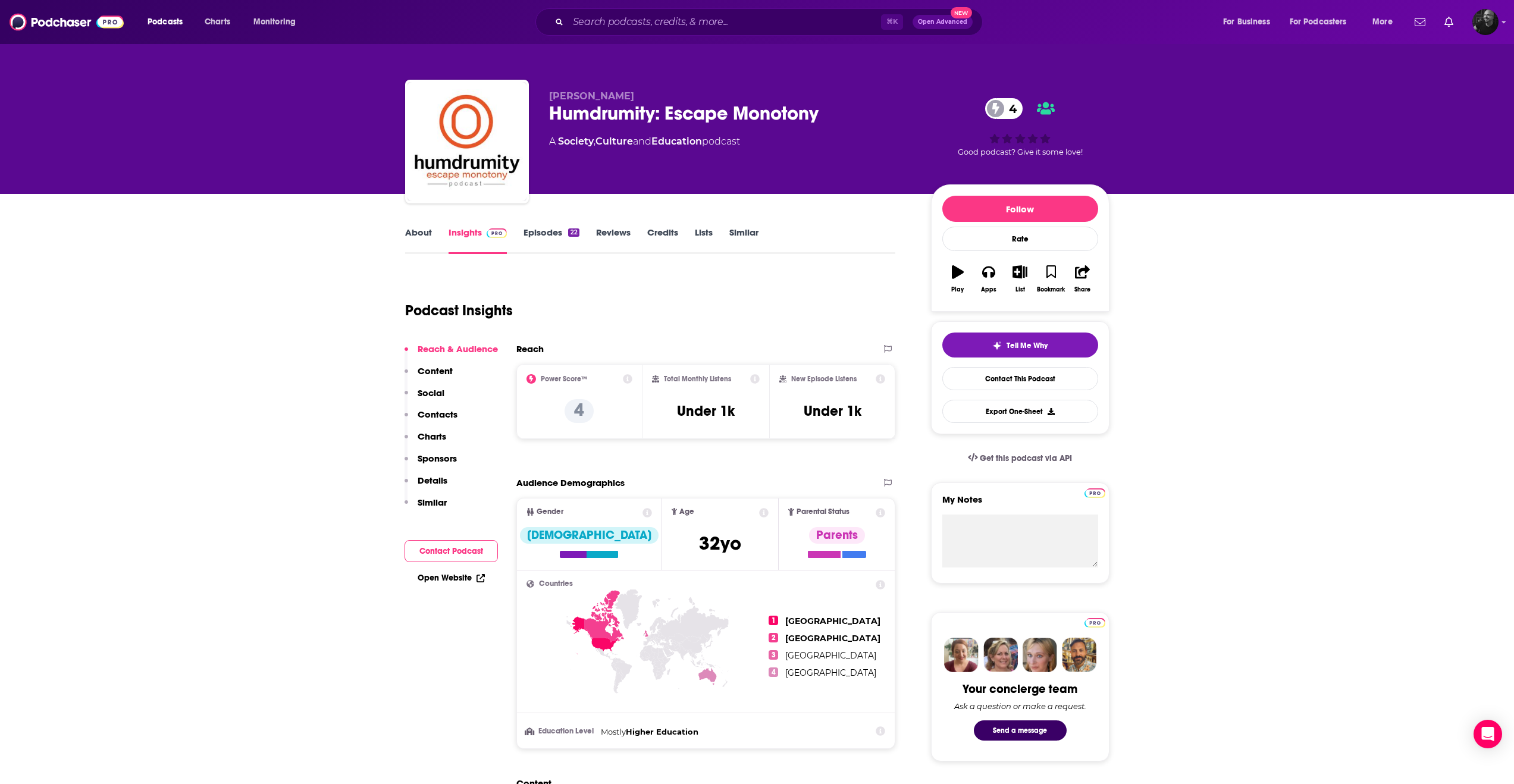
click at [952, 21] on span "Open Advanced" at bounding box center [942, 22] width 49 height 6
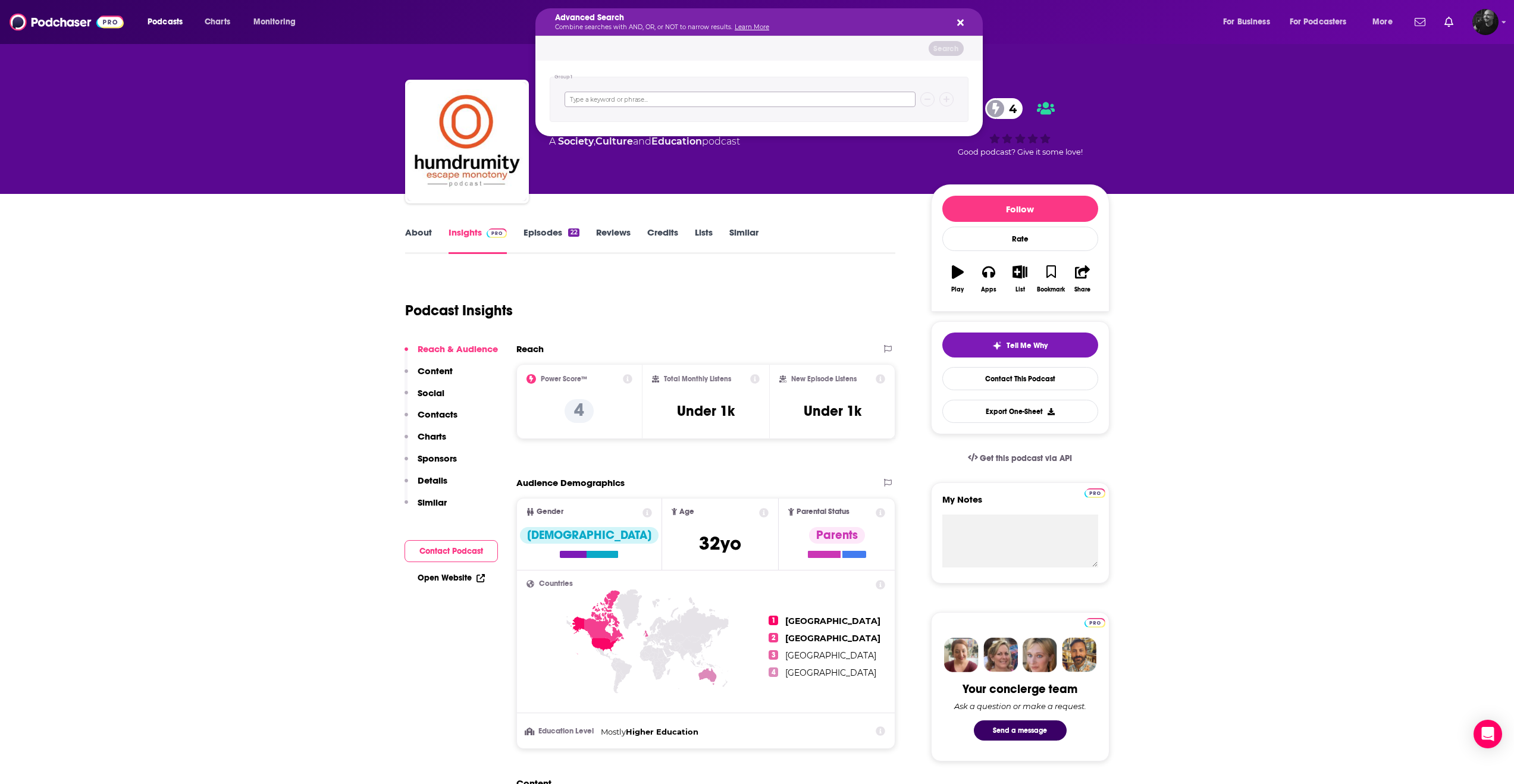
click at [794, 95] on input "Search podcasts, credits, & more..." at bounding box center [740, 99] width 351 height 16
click at [958, 28] on div "Advanced Search Combine searches with AND, OR, or NOT to narrow results. Learn …" at bounding box center [758, 22] width 447 height 28
click at [959, 26] on icon "Search podcasts, credits, & more..." at bounding box center [960, 23] width 7 height 10
